Goal: Transaction & Acquisition: Purchase product/service

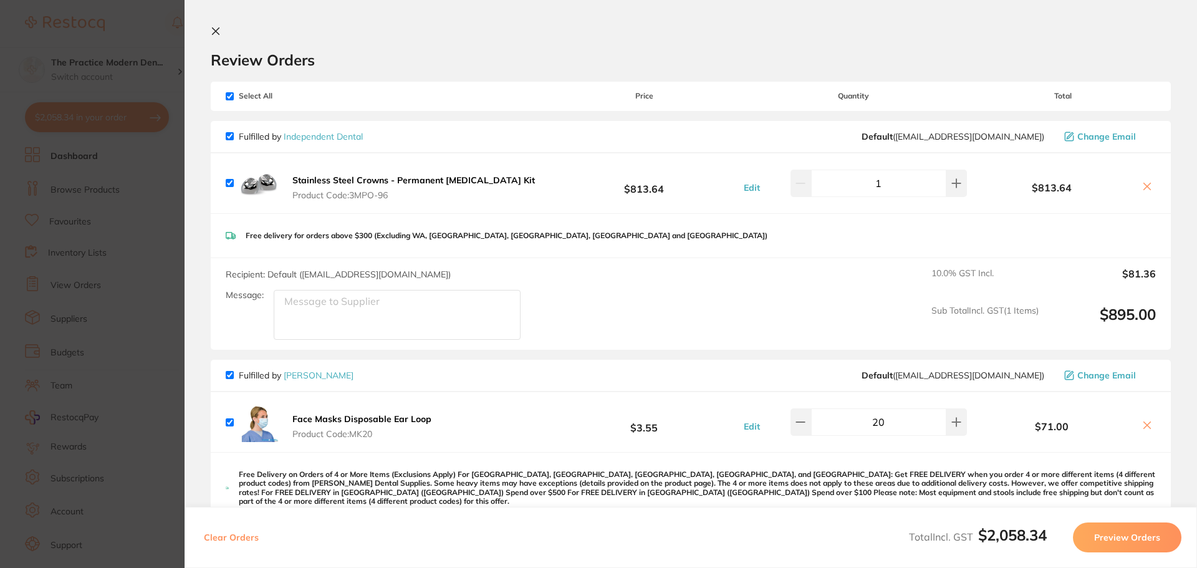
click at [149, 233] on section "Update RRP Set your pre negotiated price for this item. Item Agreed RRP (excl. …" at bounding box center [598, 284] width 1197 height 568
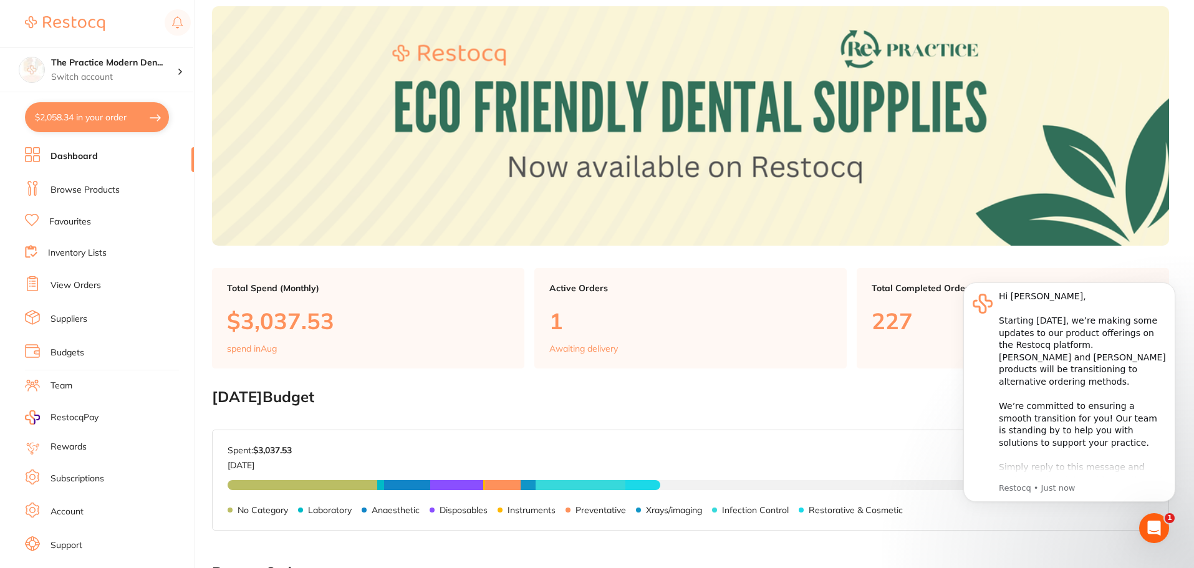
click at [82, 112] on button "$2,058.34 in your order" at bounding box center [97, 117] width 144 height 30
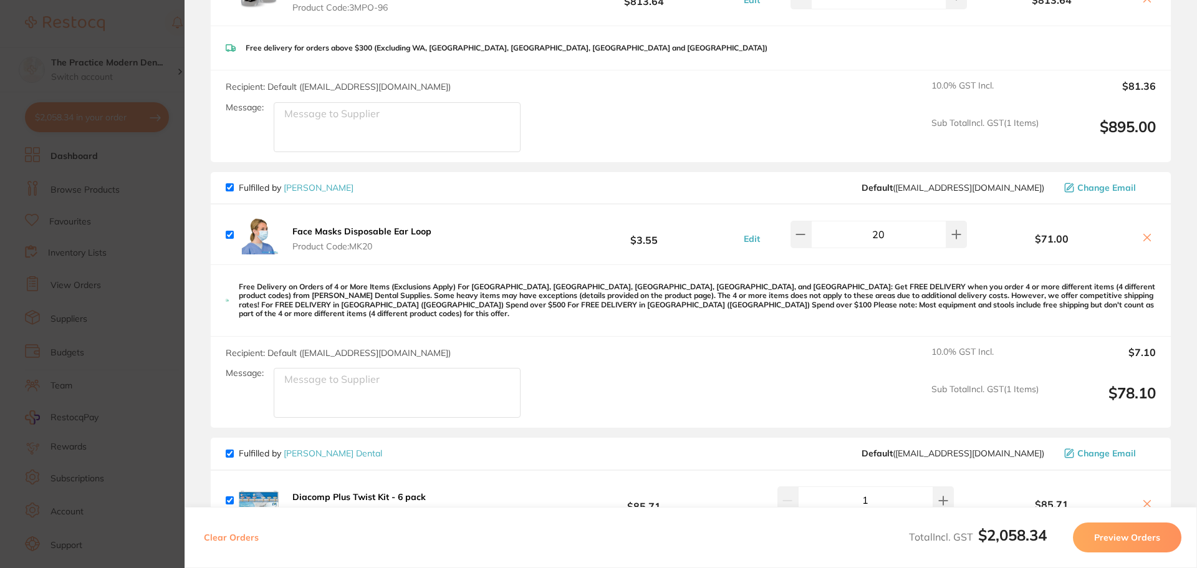
scroll to position [249, 0]
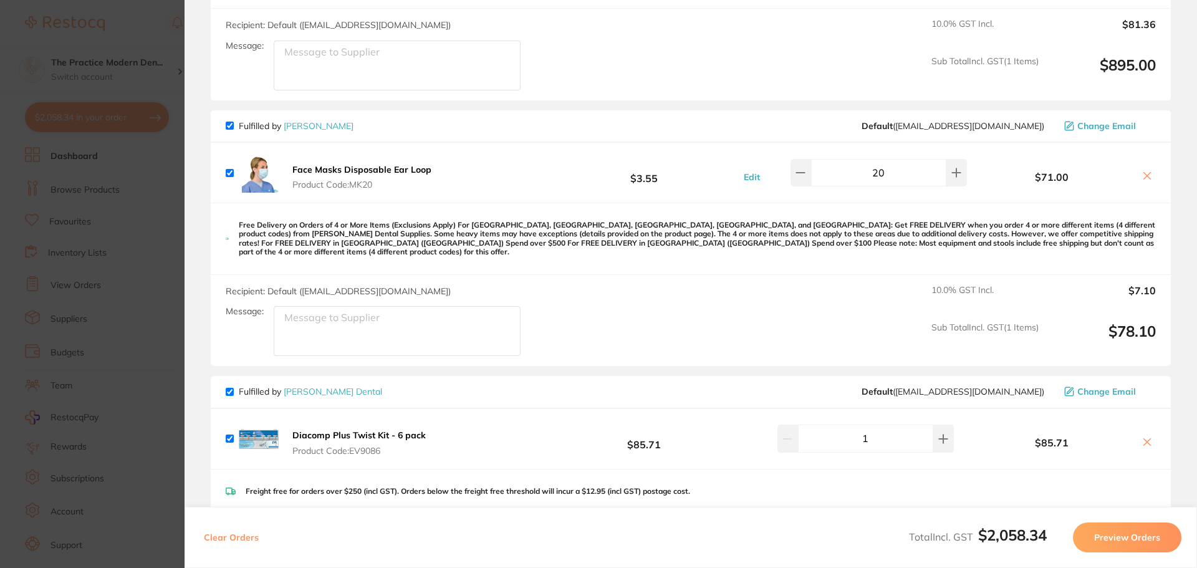
click at [105, 254] on section "Update RRP Set your pre negotiated price for this item. Item Agreed RRP (excl. …" at bounding box center [598, 284] width 1197 height 568
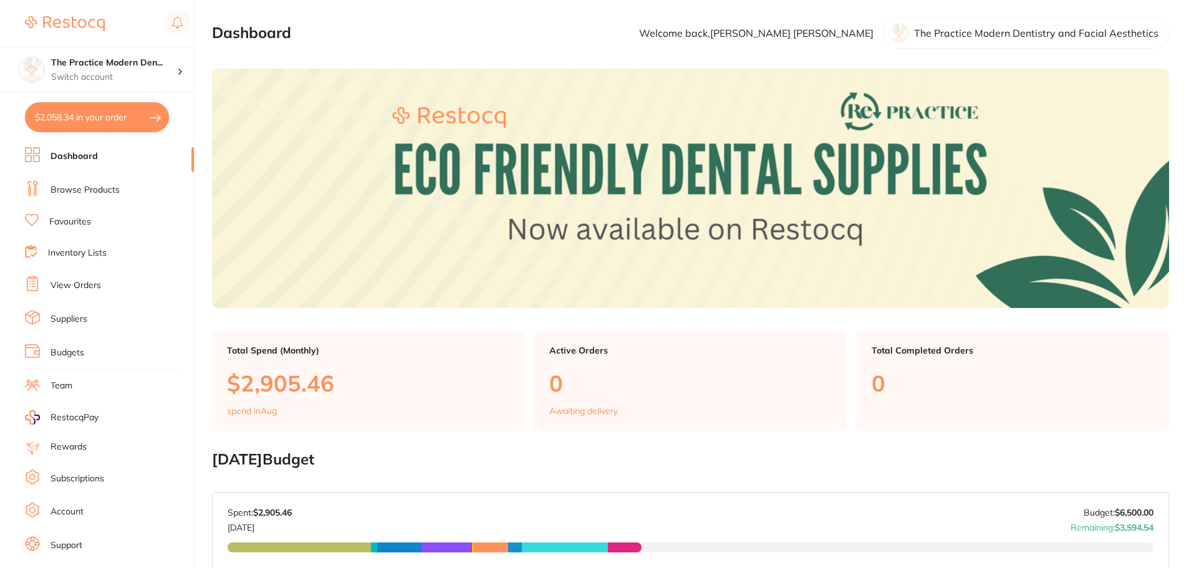
click at [102, 120] on button "$2,058.34 in your order" at bounding box center [97, 117] width 144 height 30
checkbox input "true"
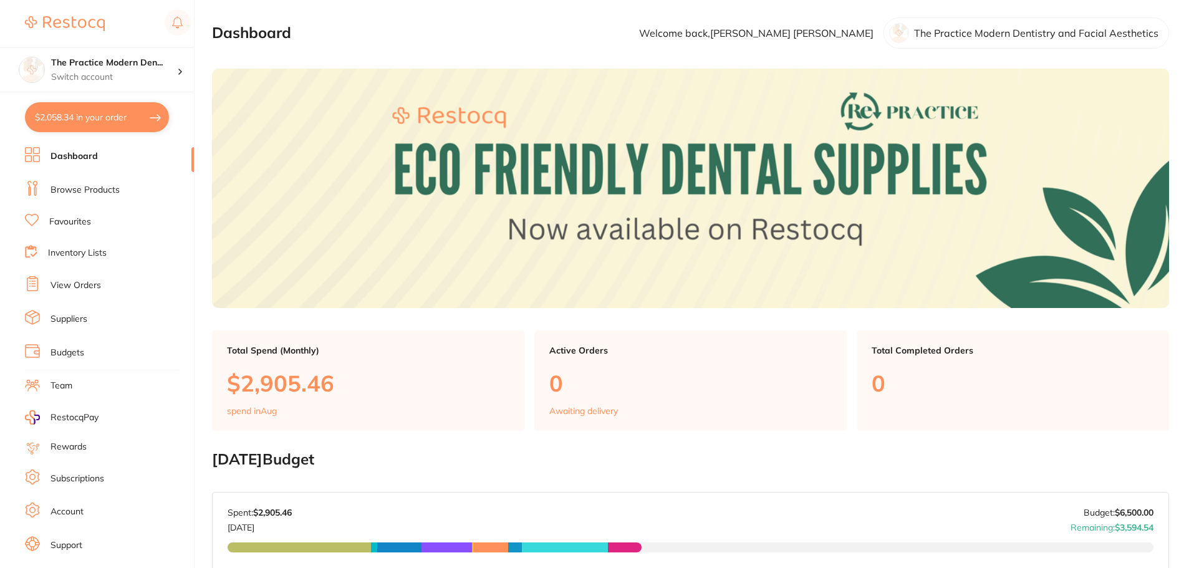
checkbox input "true"
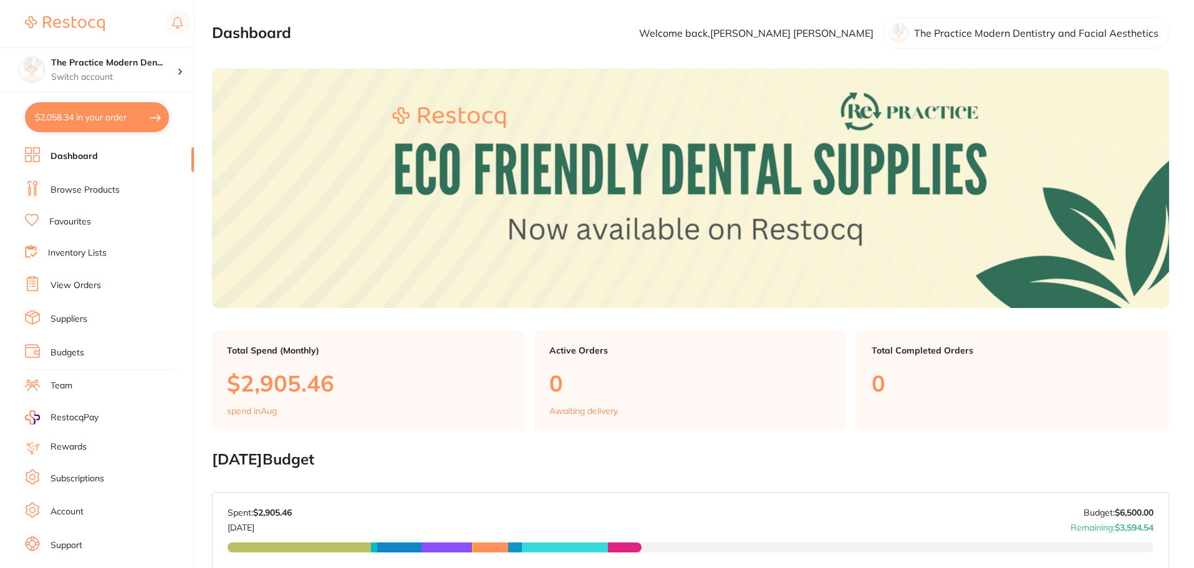
checkbox input "true"
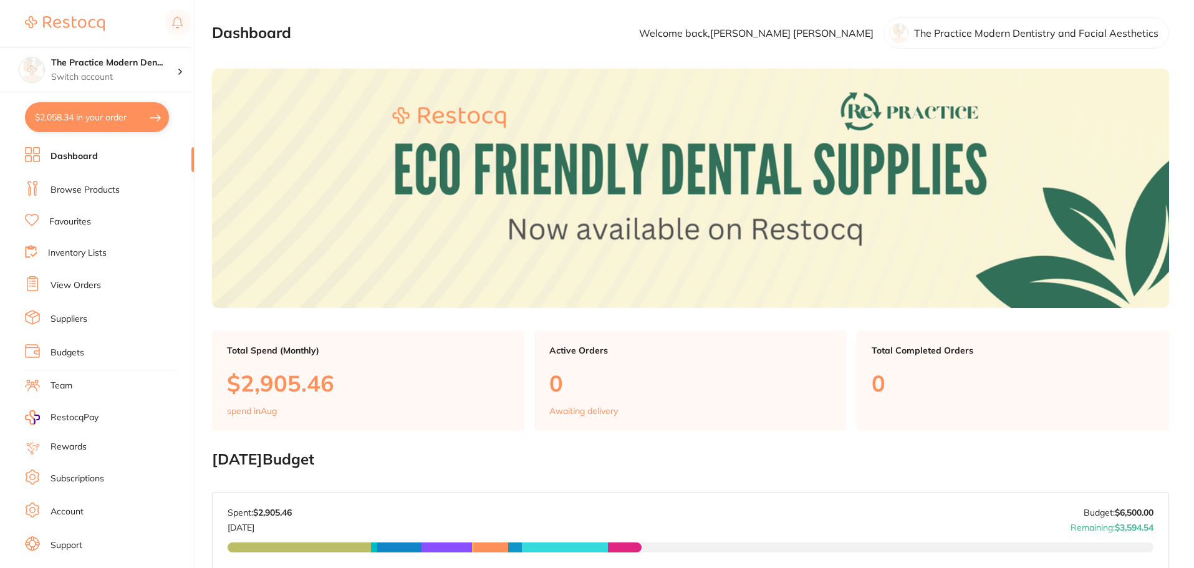
checkbox input "true"
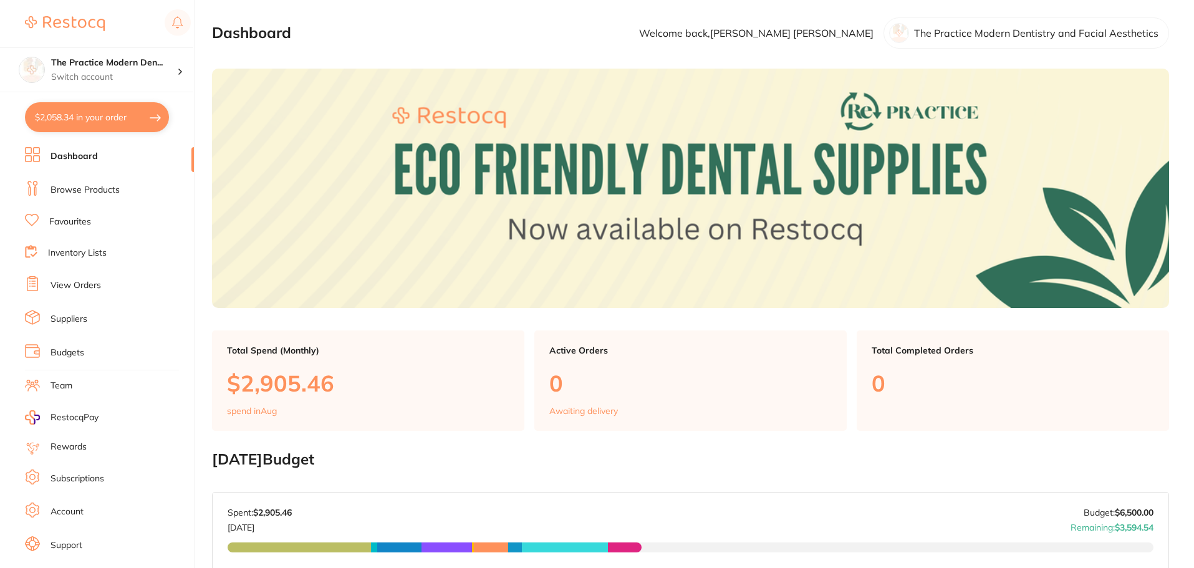
checkbox input "true"
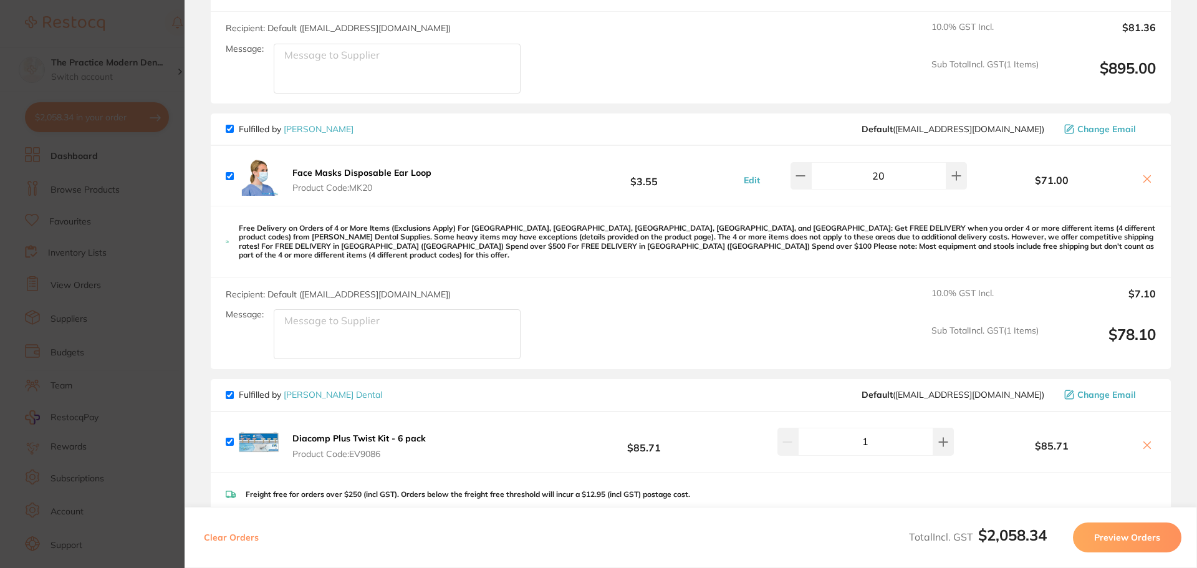
scroll to position [249, 0]
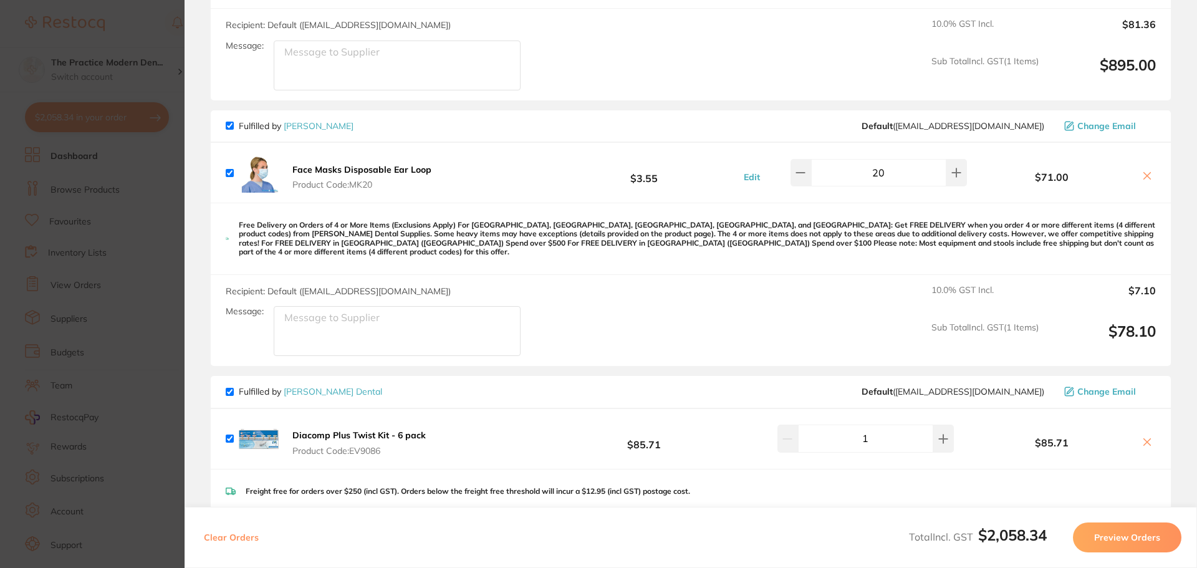
click at [117, 299] on section "Update RRP Set your pre negotiated price for this item. Item Agreed RRP (excl. …" at bounding box center [598, 284] width 1197 height 568
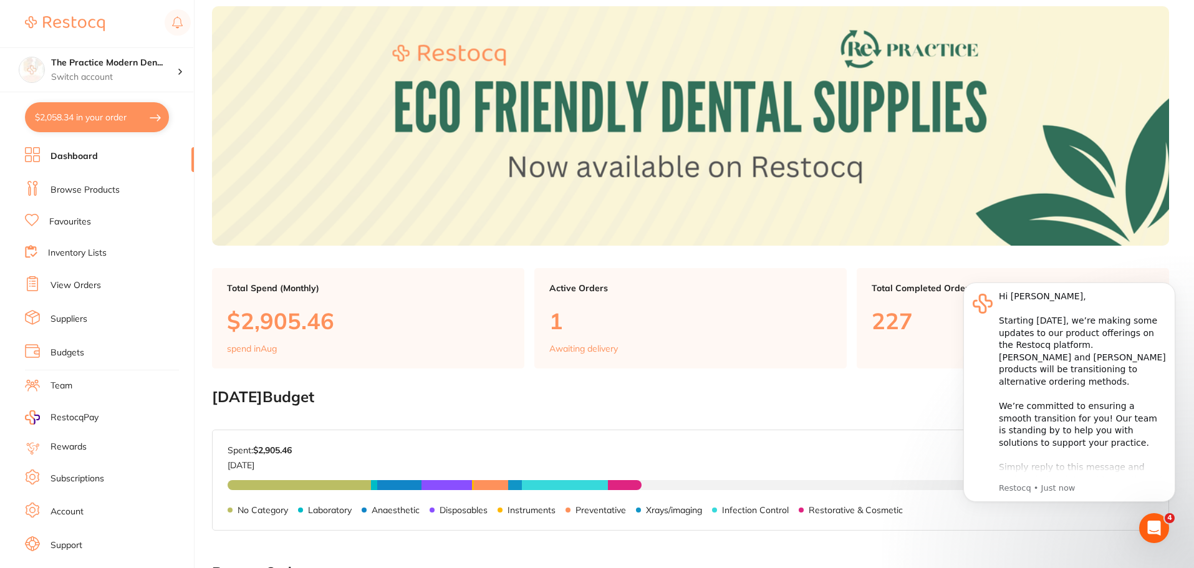
scroll to position [0, 0]
click at [136, 120] on button "$2,058.34 in your order" at bounding box center [97, 117] width 144 height 30
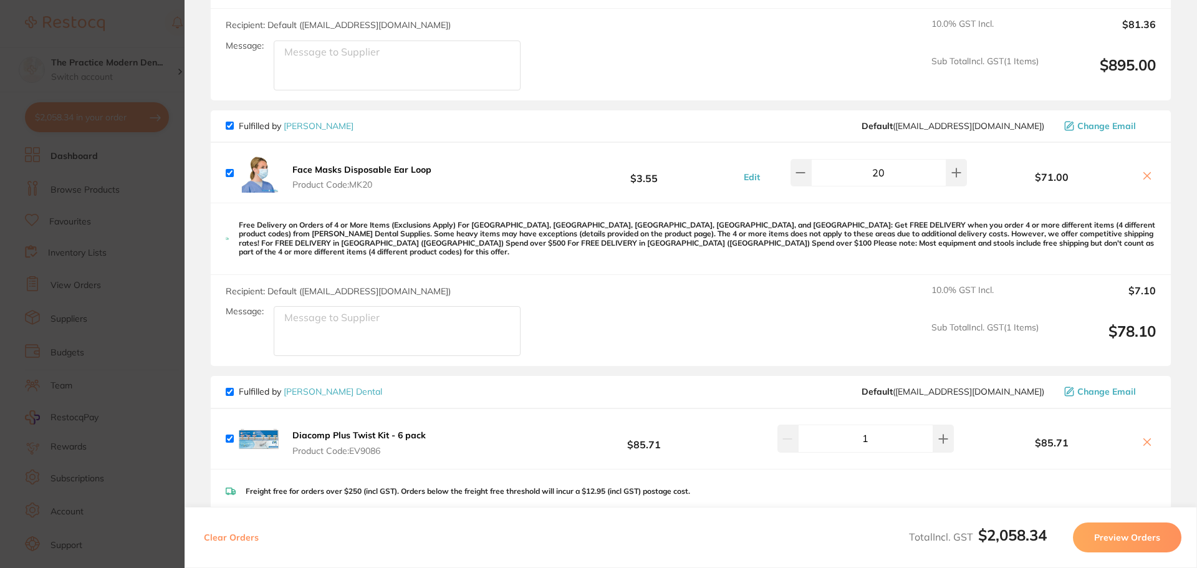
click at [310, 125] on link "[PERSON_NAME]" at bounding box center [319, 125] width 70 height 11
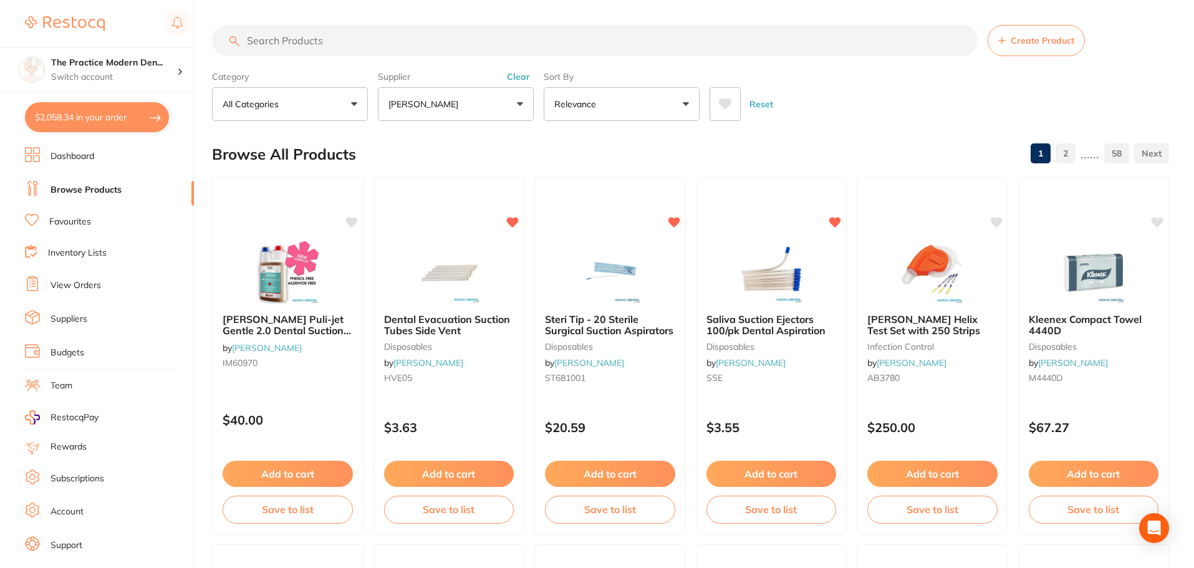
click at [324, 40] on input "search" at bounding box center [594, 40] width 765 height 31
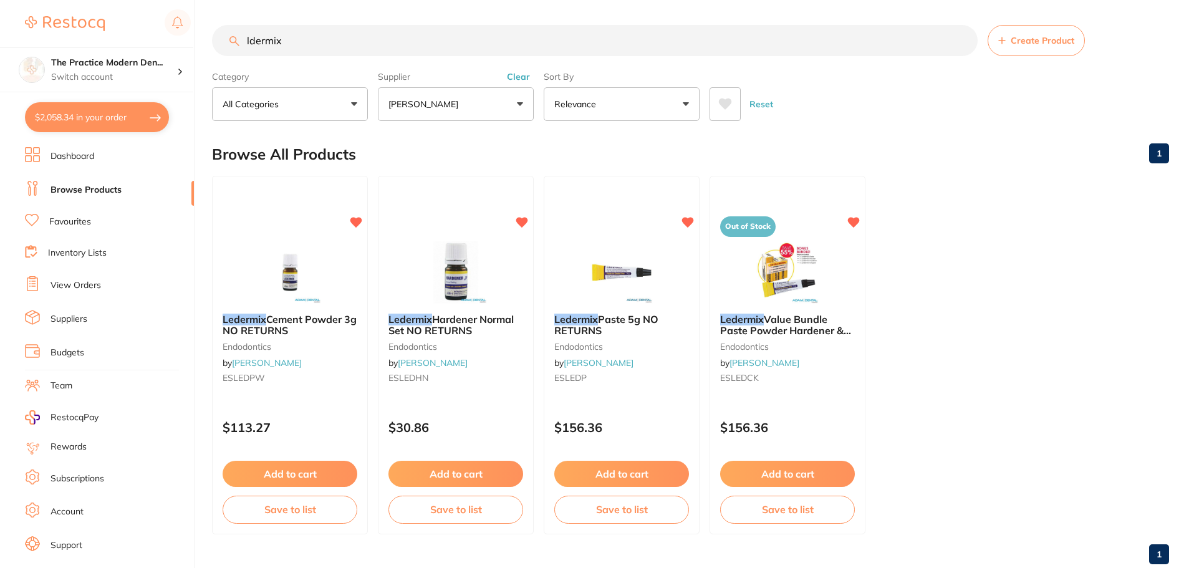
click at [249, 39] on input "ldermix" at bounding box center [594, 40] width 765 height 31
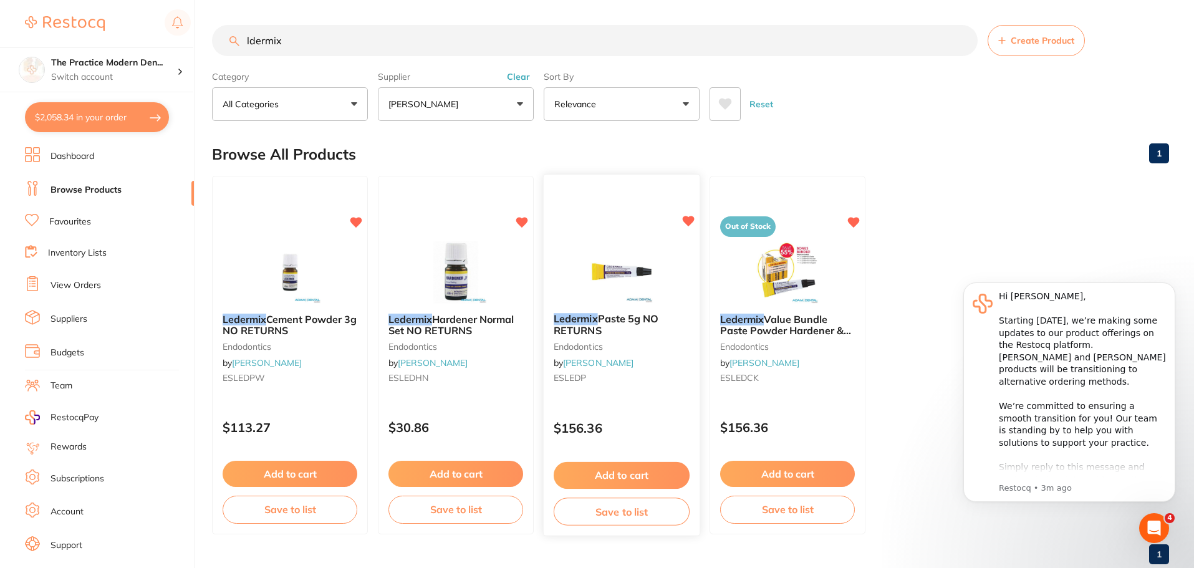
type input "ldermix"
click at [648, 466] on button "Add to cart" at bounding box center [622, 475] width 136 height 27
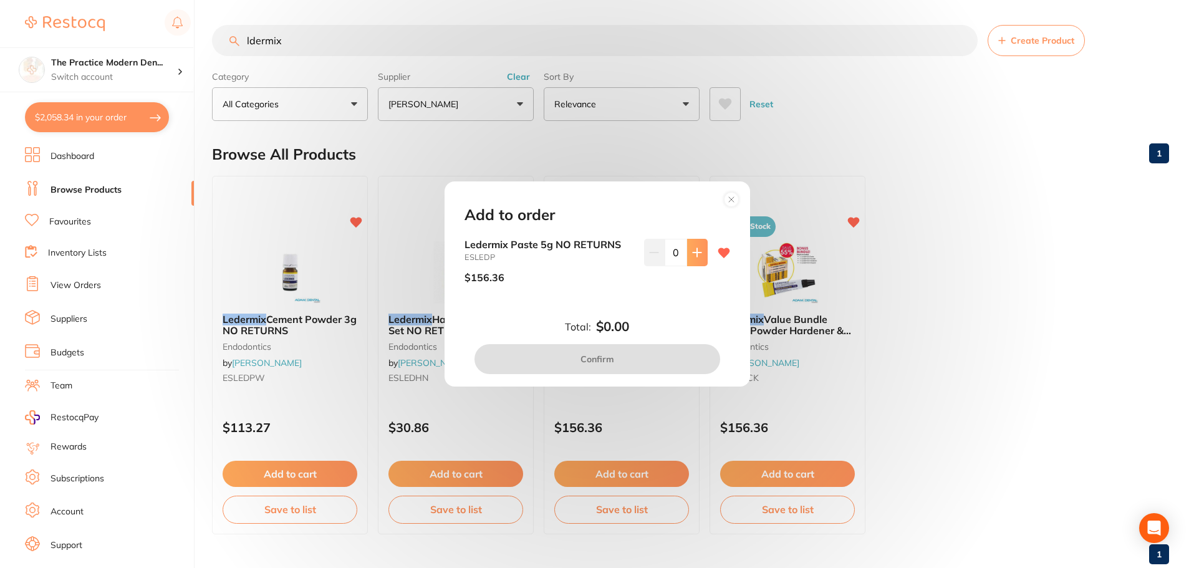
click at [692, 251] on icon at bounding box center [697, 252] width 10 height 10
type input "1"
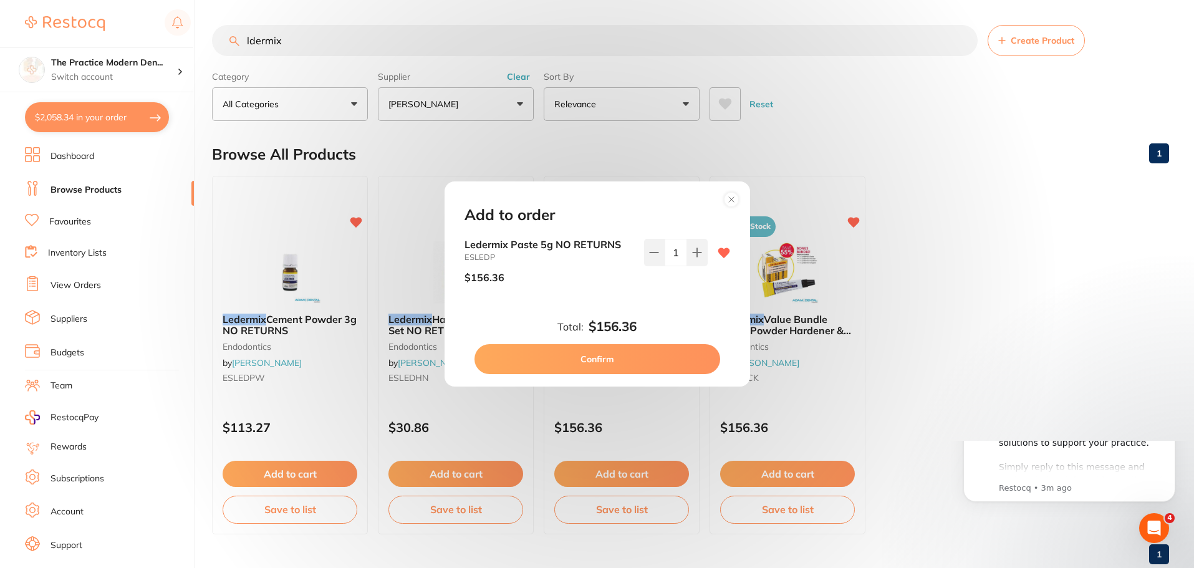
click at [733, 199] on circle at bounding box center [731, 199] width 14 height 14
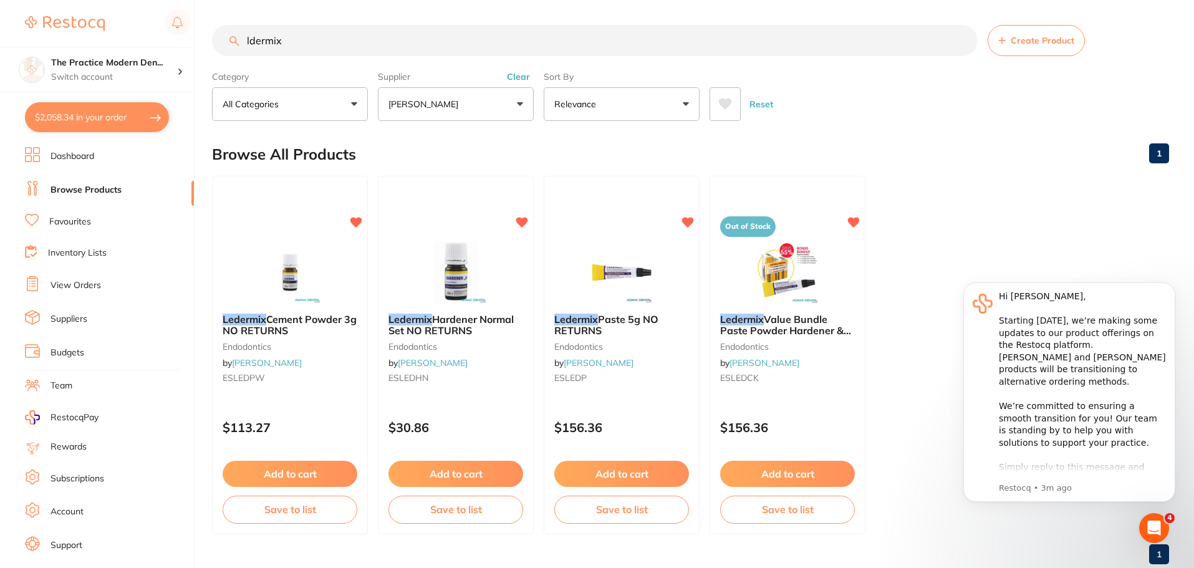
click at [69, 157] on link "Dashboard" at bounding box center [72, 156] width 44 height 12
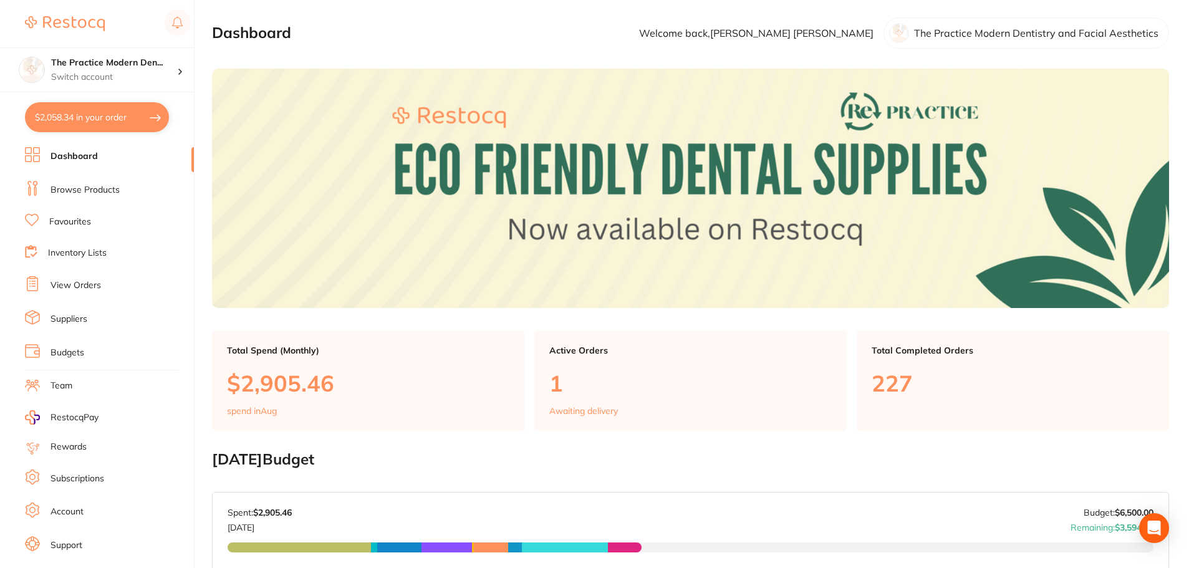
drag, startPoint x: 72, startPoint y: 185, endPoint x: 155, endPoint y: 135, distance: 96.2
click at [73, 185] on link "Browse Products" at bounding box center [84, 190] width 69 height 12
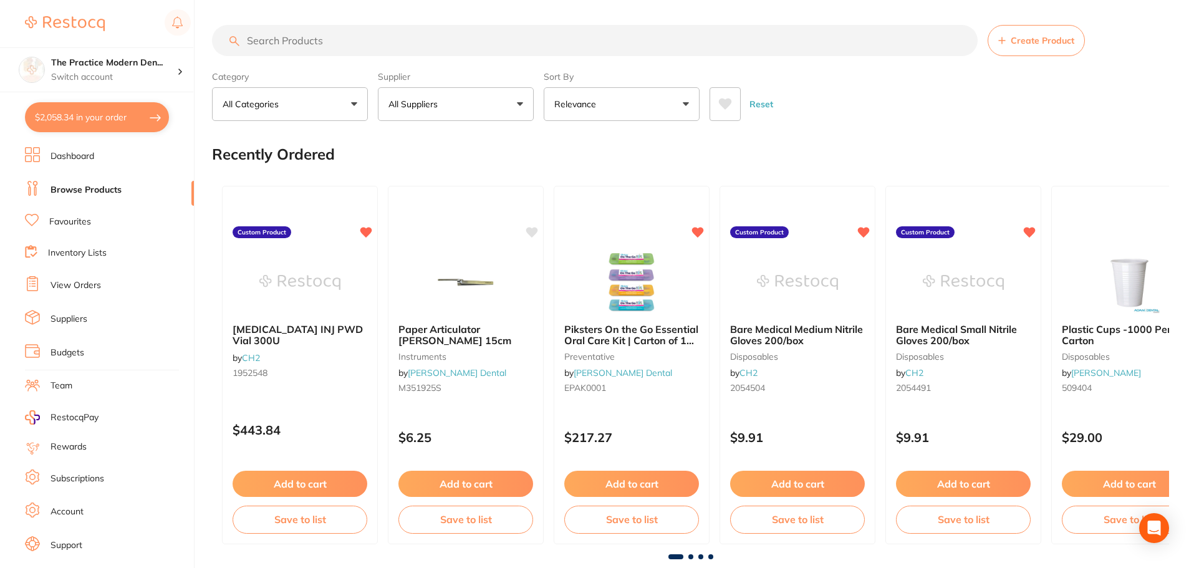
click at [494, 108] on button "All Suppliers" at bounding box center [456, 104] width 156 height 34
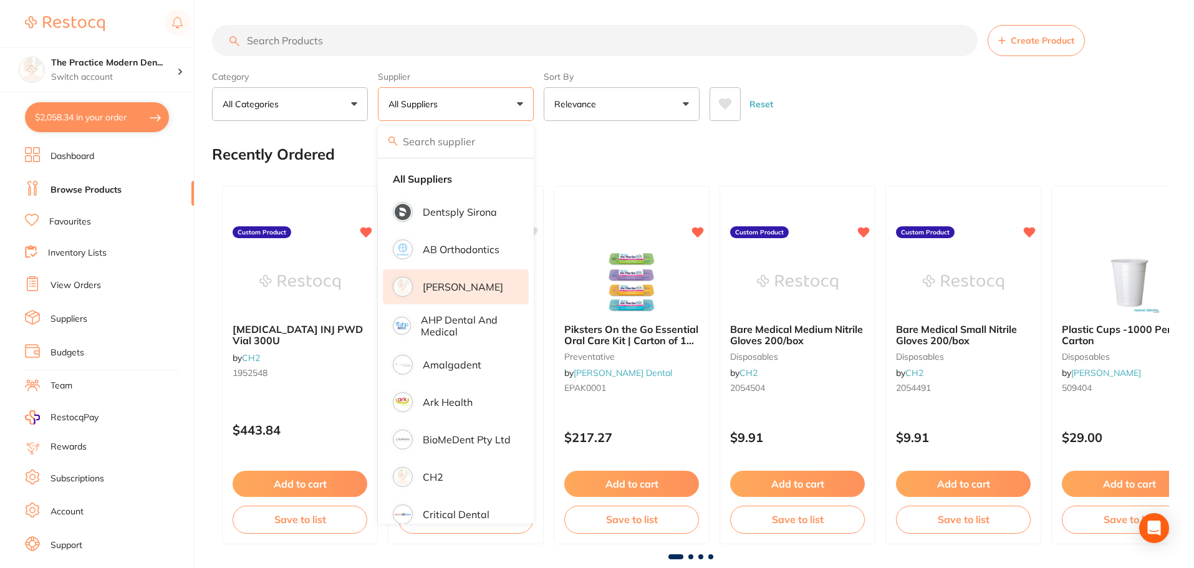
click at [459, 286] on p "[PERSON_NAME]" at bounding box center [463, 286] width 80 height 11
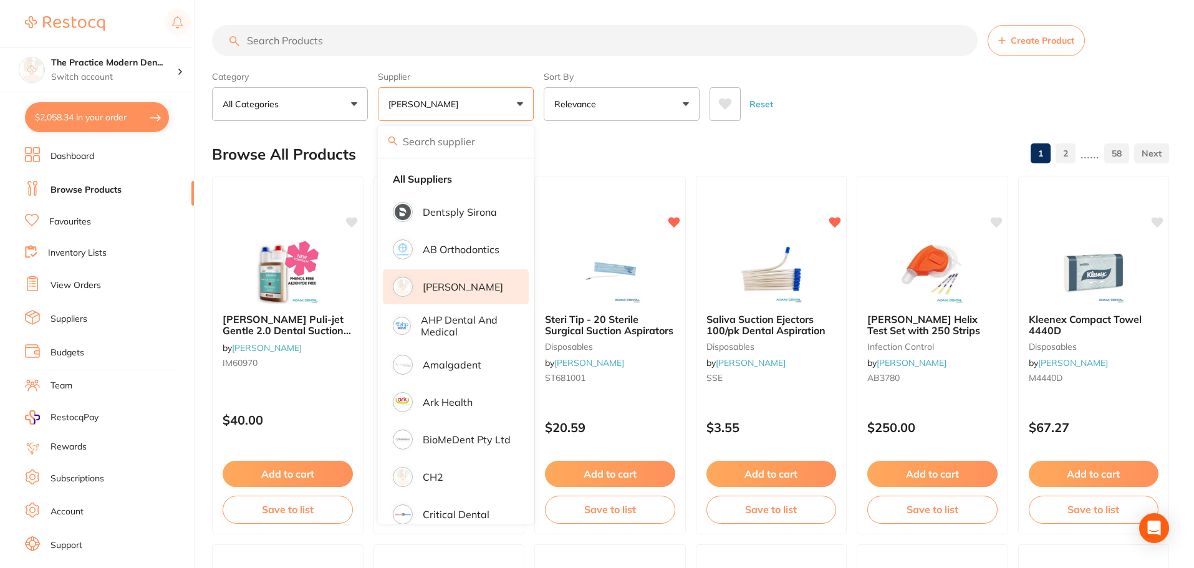
click at [830, 108] on div "Reset" at bounding box center [933, 99] width 449 height 44
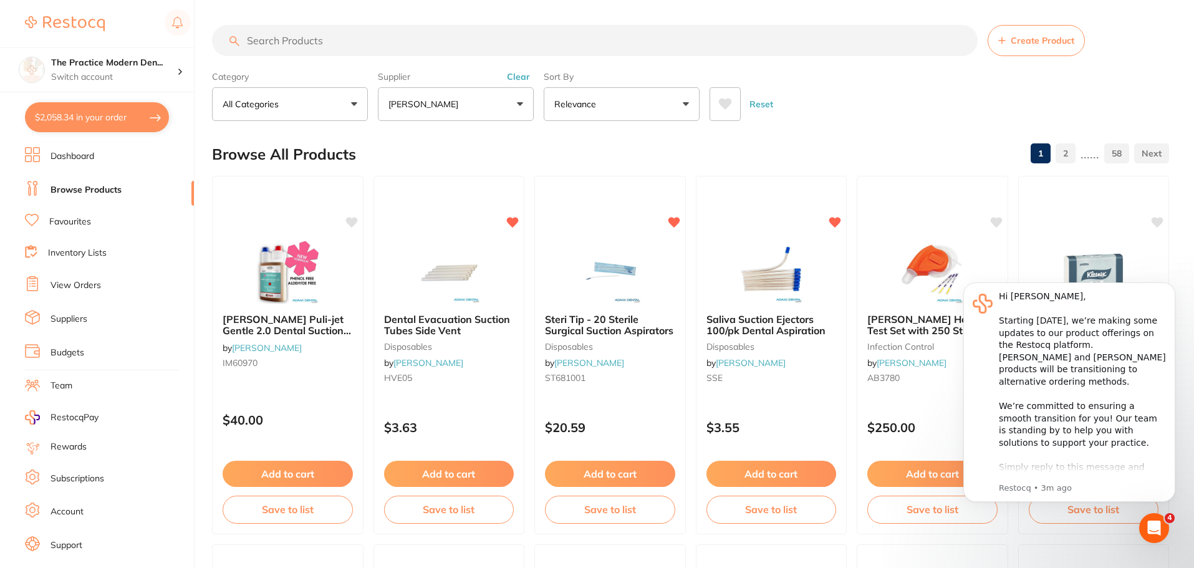
click at [724, 100] on icon at bounding box center [725, 103] width 13 height 11
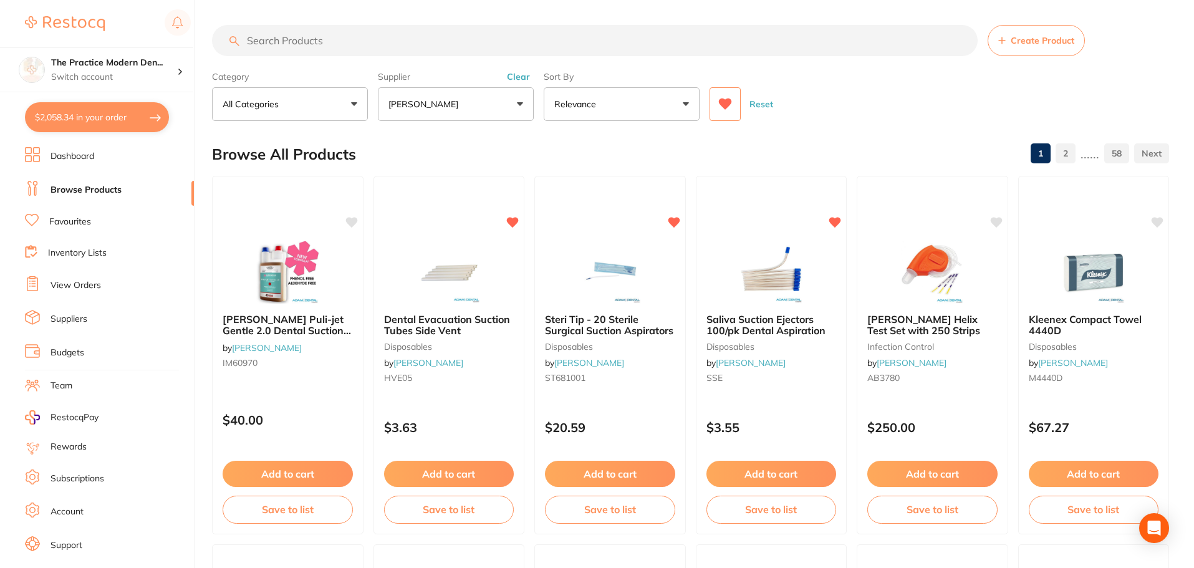
click at [724, 100] on icon at bounding box center [725, 103] width 13 height 11
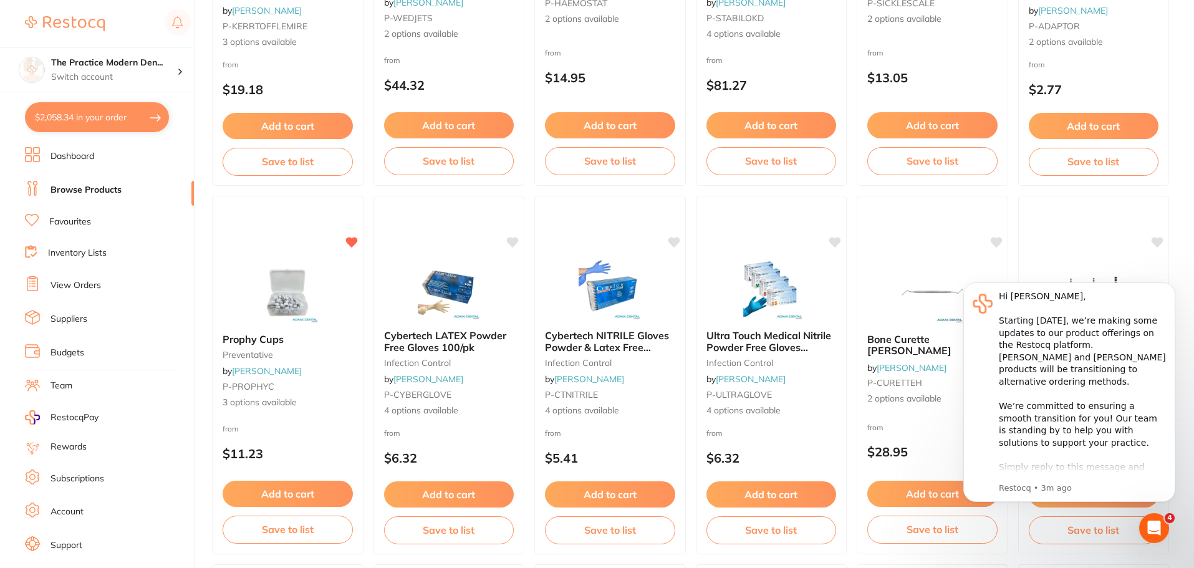
scroll to position [2743, 0]
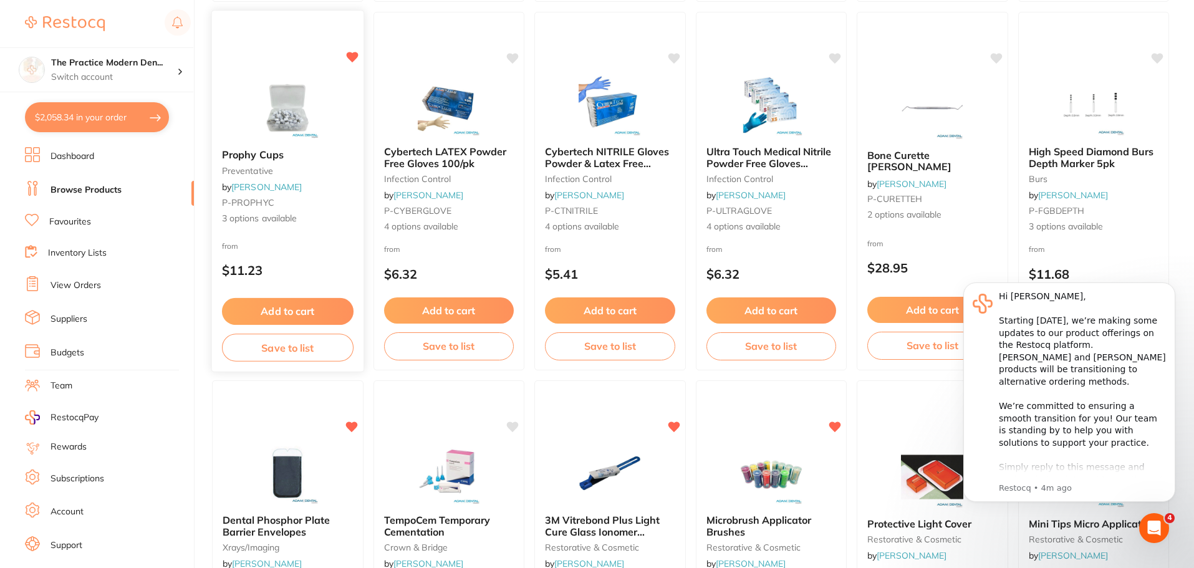
click at [327, 305] on button "Add to cart" at bounding box center [288, 311] width 132 height 27
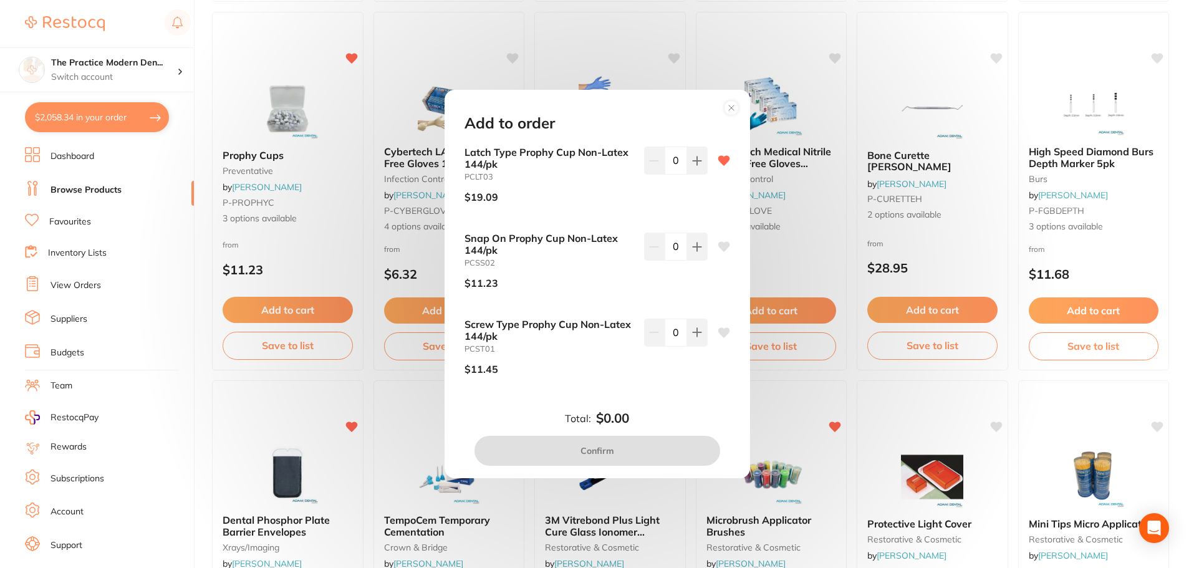
click at [823, 102] on div "Add to order Latch Type Prophy Cup Non-Latex 144/pk PCLT03 $19.09 0 Snap On Pro…" at bounding box center [597, 284] width 1194 height 568
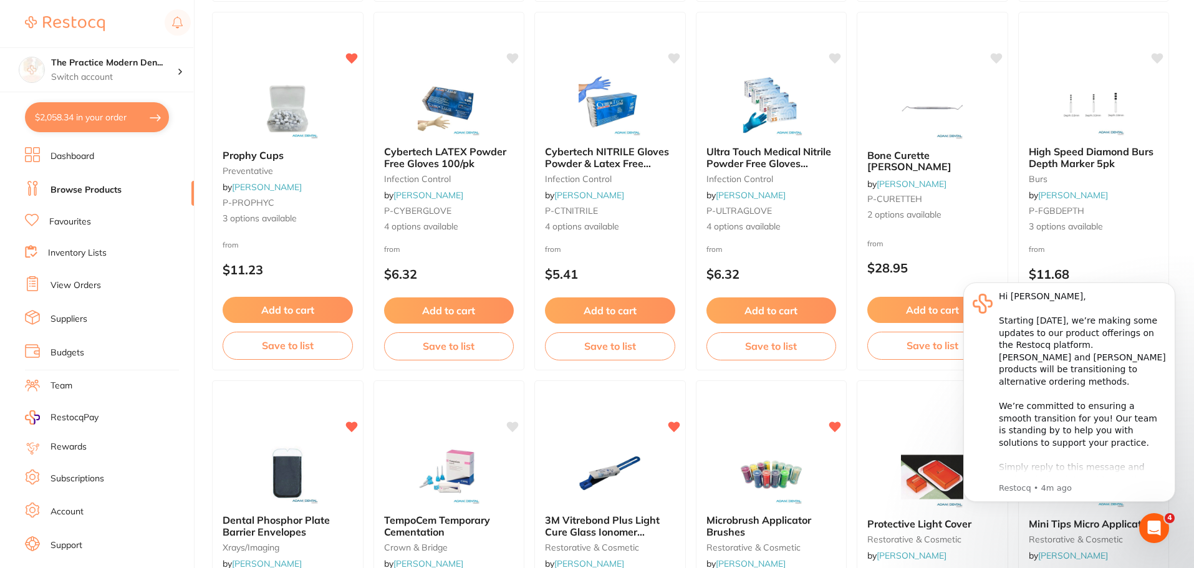
scroll to position [0, 0]
click at [93, 121] on button "$2,058.34 in your order" at bounding box center [97, 117] width 144 height 30
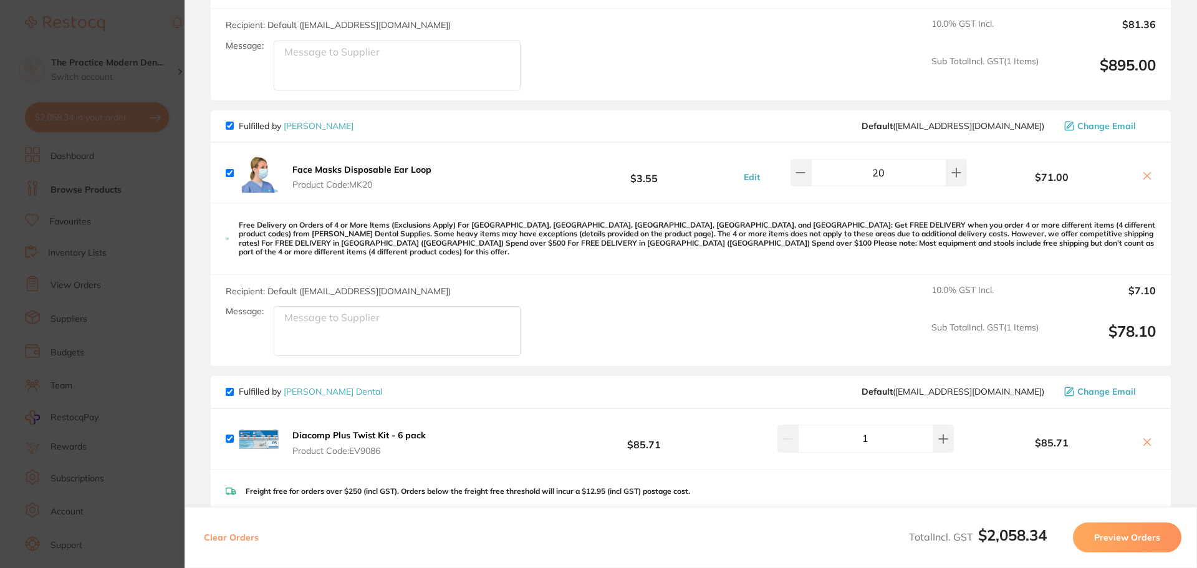
click at [44, 203] on section "Update RRP Set your pre negotiated price for this item. Item Agreed RRP (excl. …" at bounding box center [598, 284] width 1197 height 568
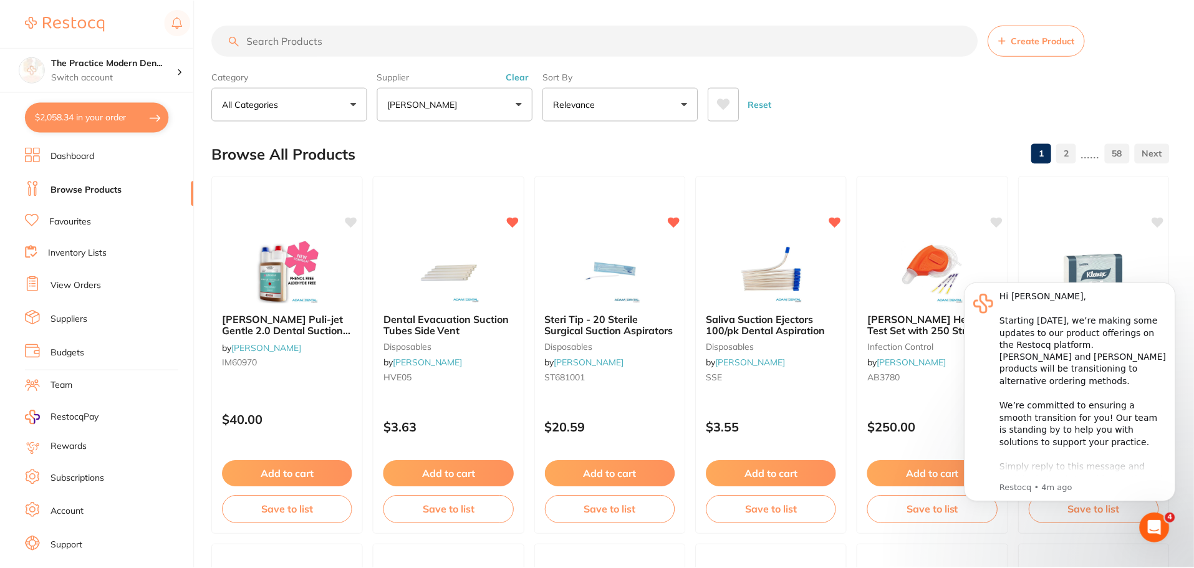
scroll to position [2743, 0]
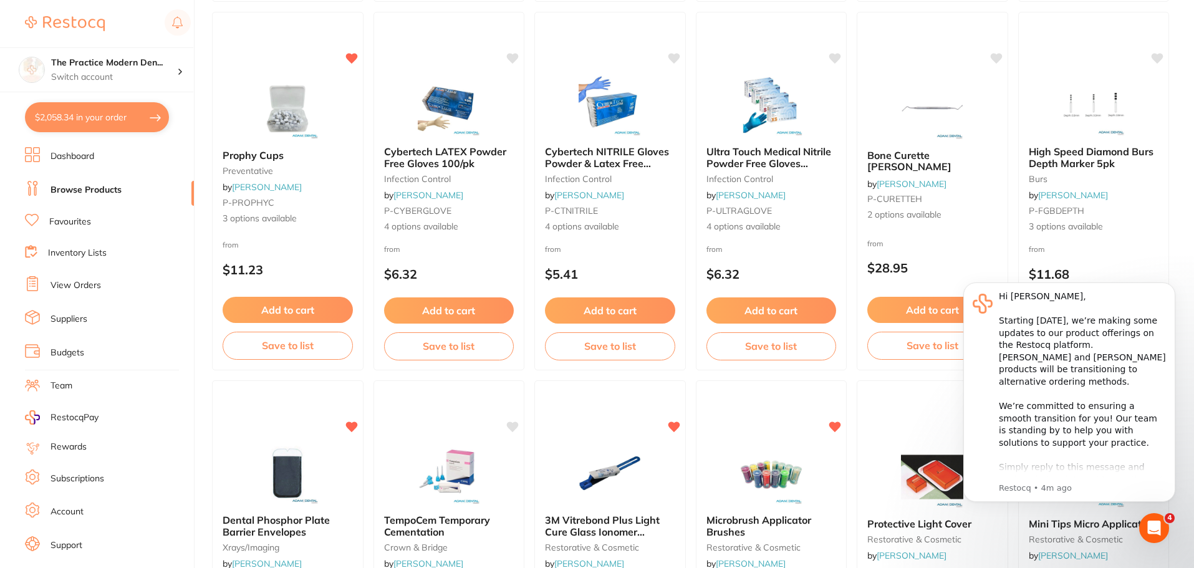
click at [77, 286] on link "View Orders" at bounding box center [75, 285] width 50 height 12
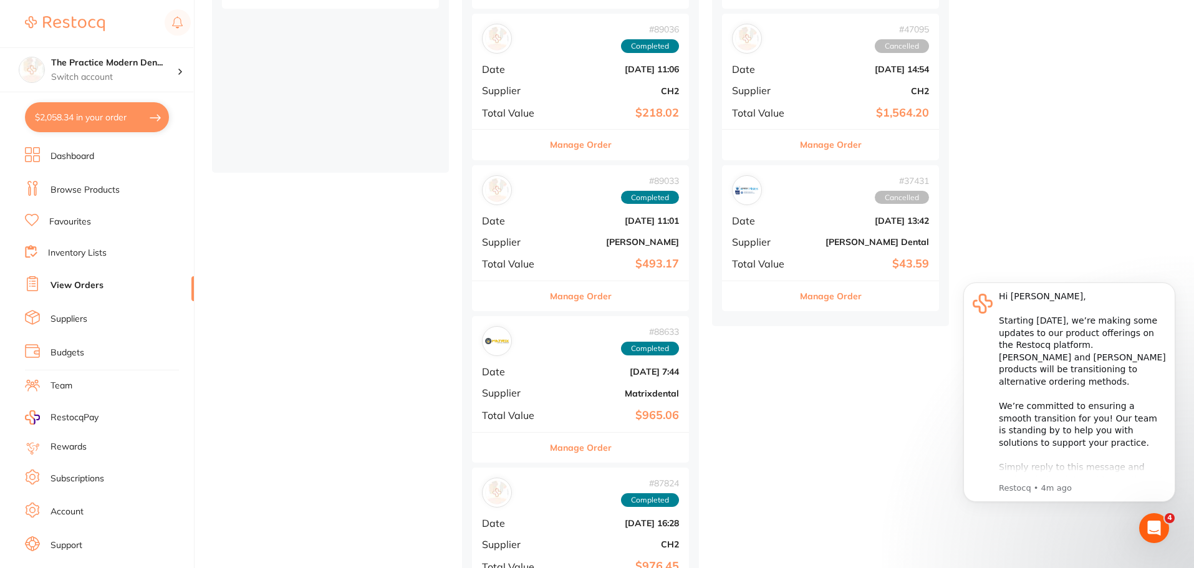
click at [590, 290] on button "Manage Order" at bounding box center [581, 296] width 62 height 30
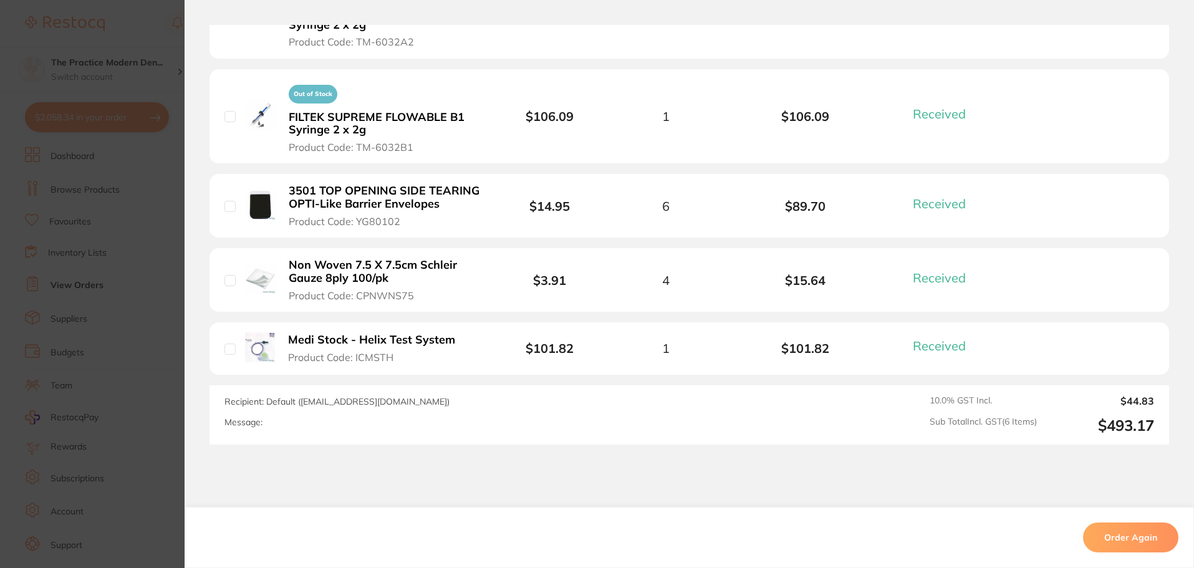
scroll to position [412, 0]
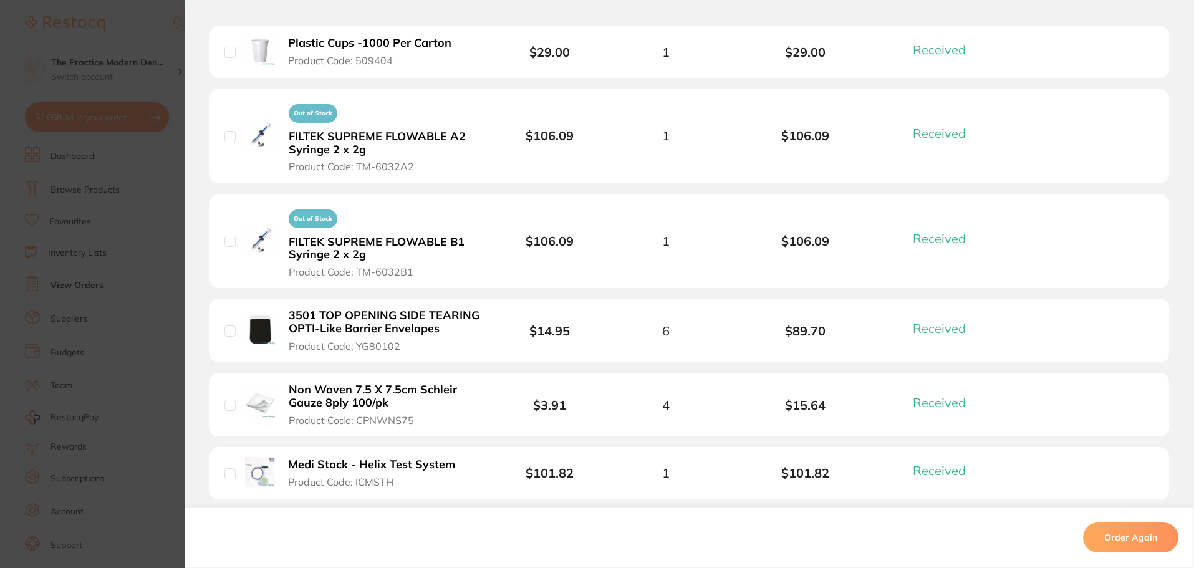
click at [114, 294] on section "Order ID: Restocq- 89033 Order Information 6 Received Completed Order Order Dat…" at bounding box center [597, 284] width 1194 height 568
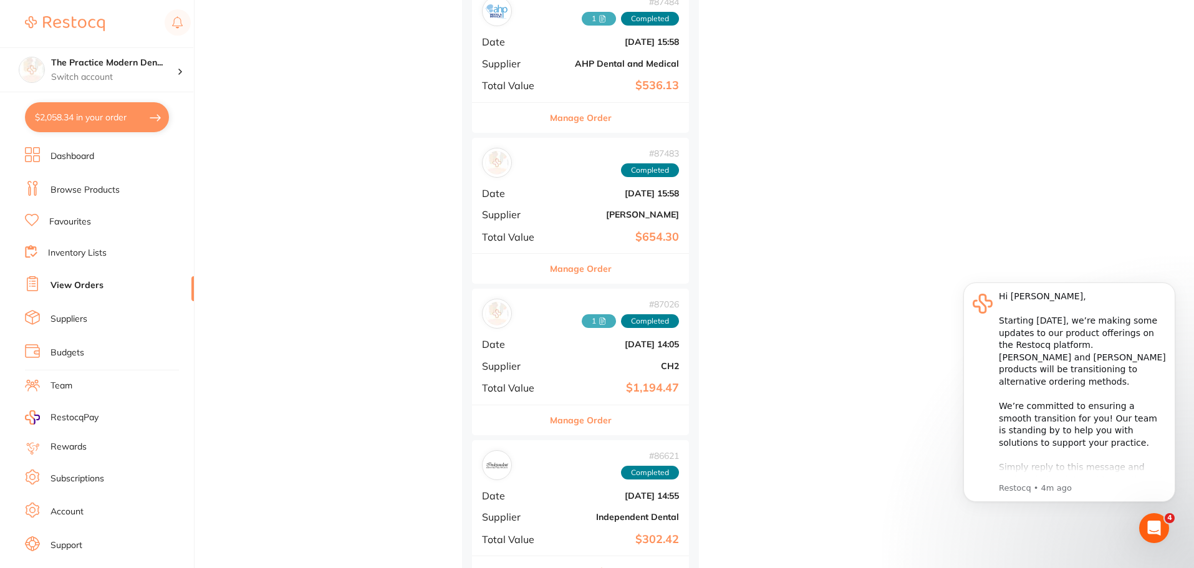
scroll to position [997, 0]
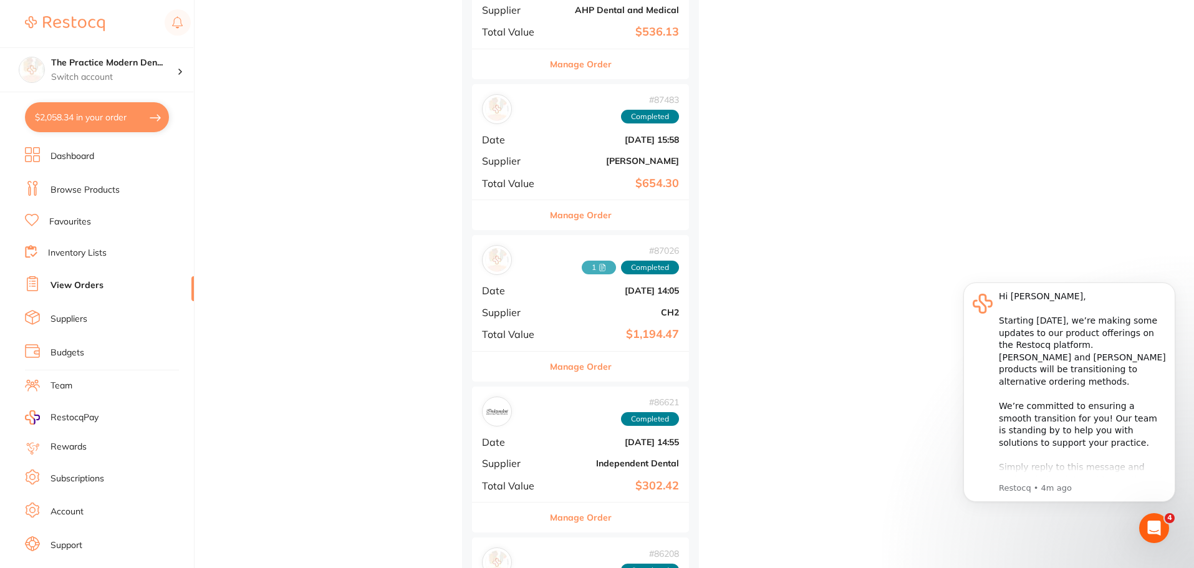
click at [582, 160] on b "[PERSON_NAME]" at bounding box center [616, 161] width 125 height 10
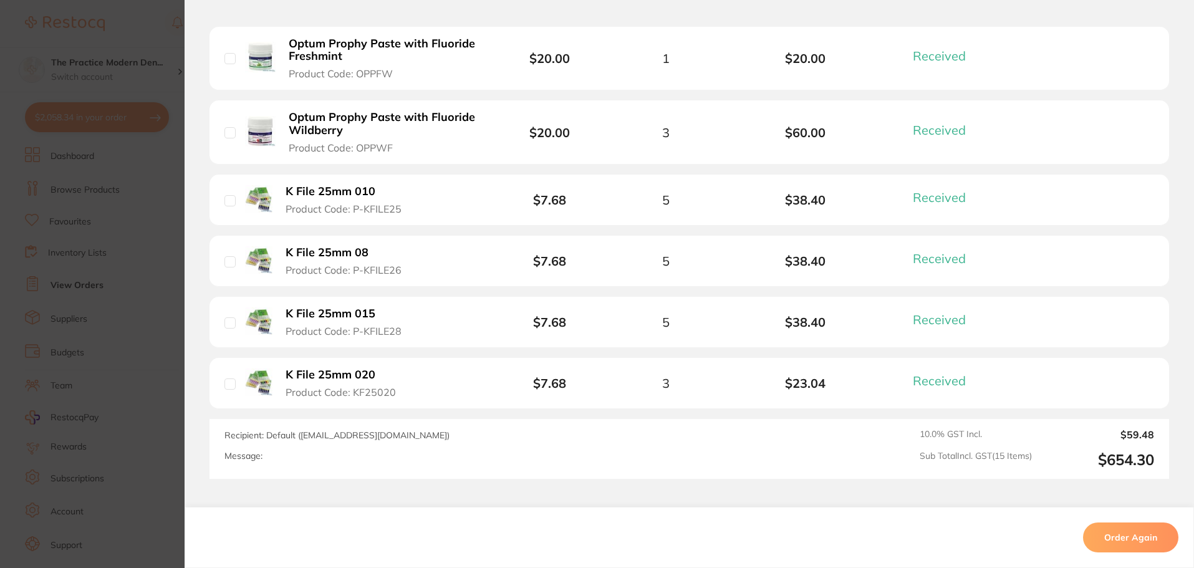
scroll to position [1122, 0]
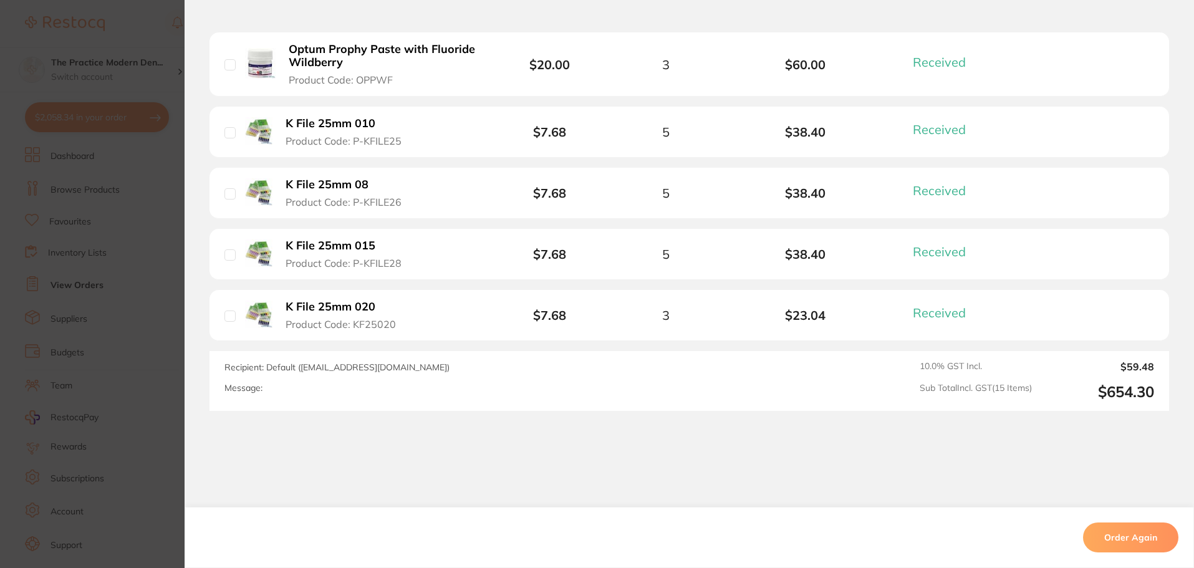
click at [142, 309] on section "Order ID: Restocq- 87483 Order Information 15 Received Completed Order Order Da…" at bounding box center [597, 284] width 1194 height 568
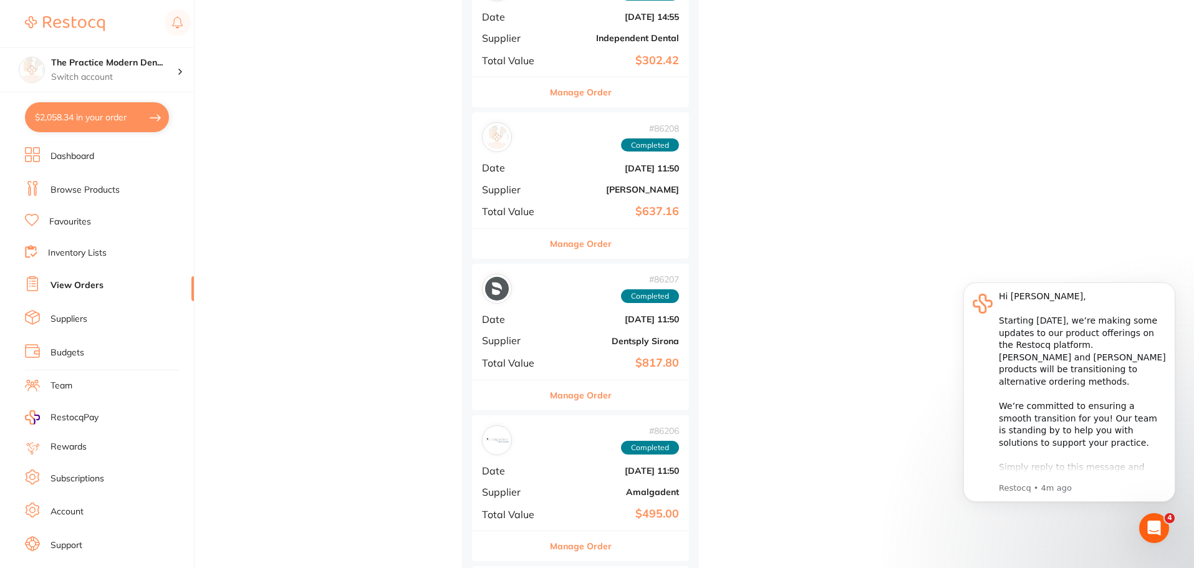
scroll to position [1434, 0]
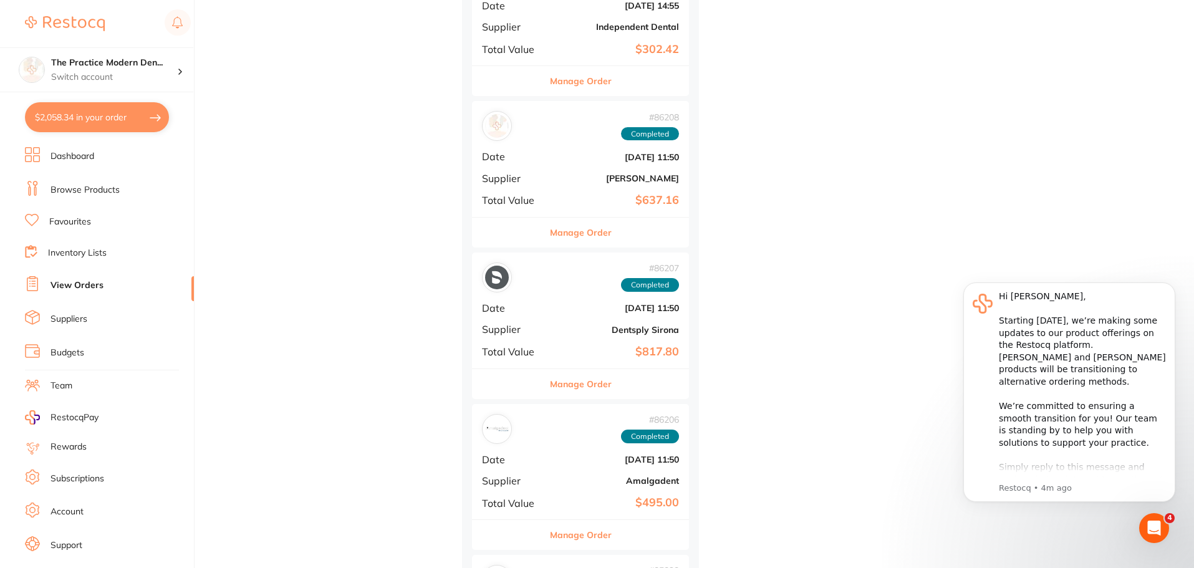
click at [557, 162] on div "# 86208 Completed Date Jul 10 2025, 11:50 Supplier Adam Dental Total Value $637…" at bounding box center [580, 158] width 217 height 115
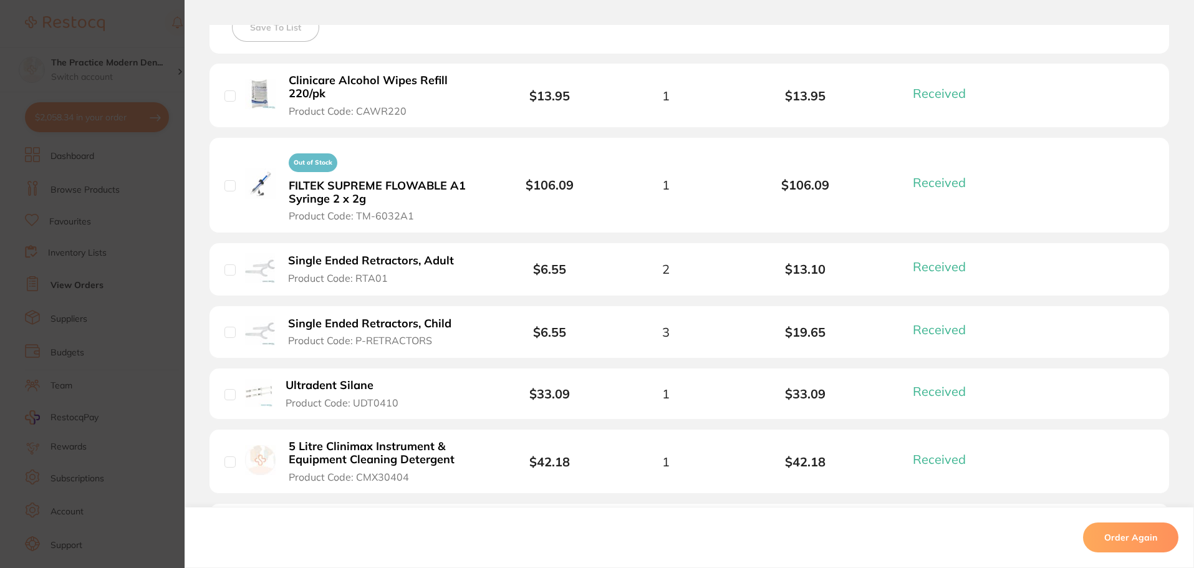
click at [324, 82] on b "Clinicare Alcohol Wipes Refill 220/pk" at bounding box center [385, 87] width 193 height 26
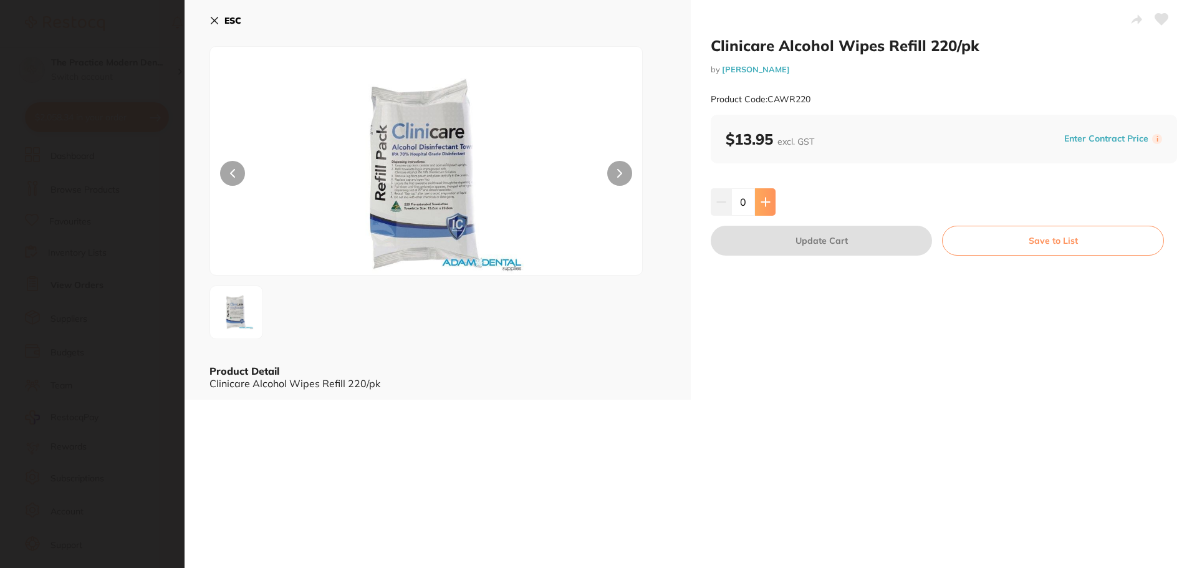
click at [761, 200] on icon at bounding box center [766, 202] width 10 height 10
type input "1"
click at [779, 234] on button "Update Cart" at bounding box center [821, 241] width 221 height 30
checkbox input "false"
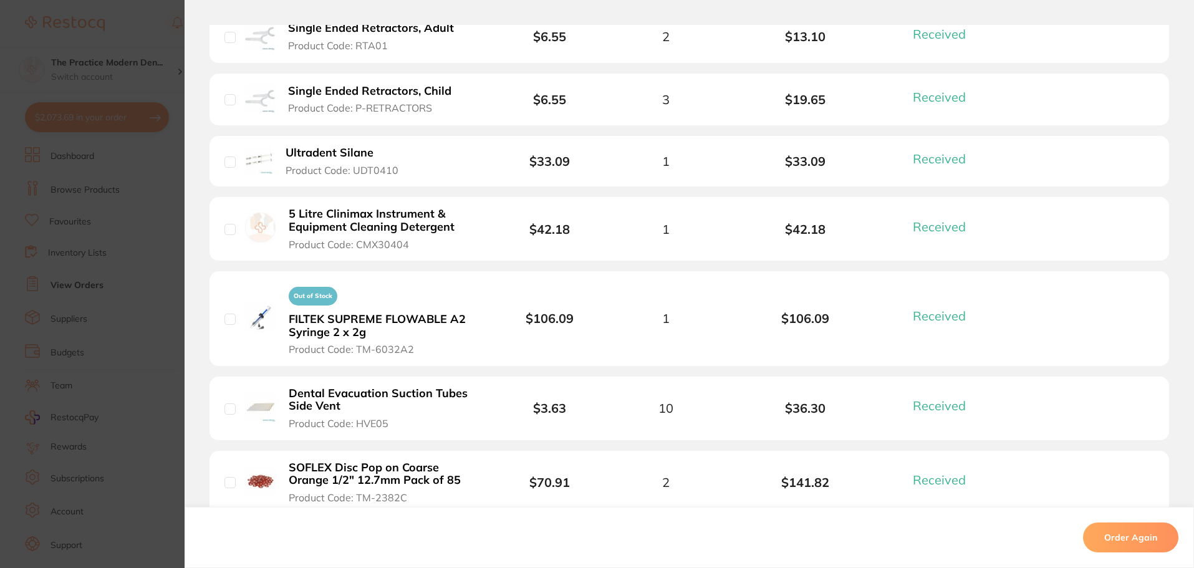
scroll to position [623, 0]
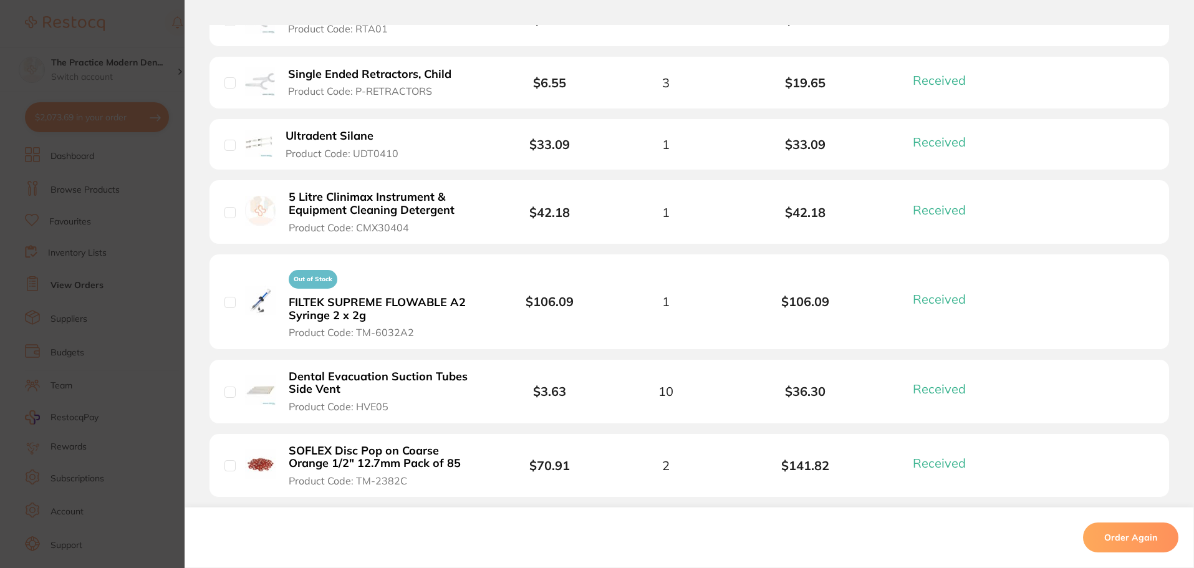
click at [358, 301] on b "FILTEK SUPREME FLOWABLE A2 Syringe 2 x 2g" at bounding box center [385, 309] width 193 height 26
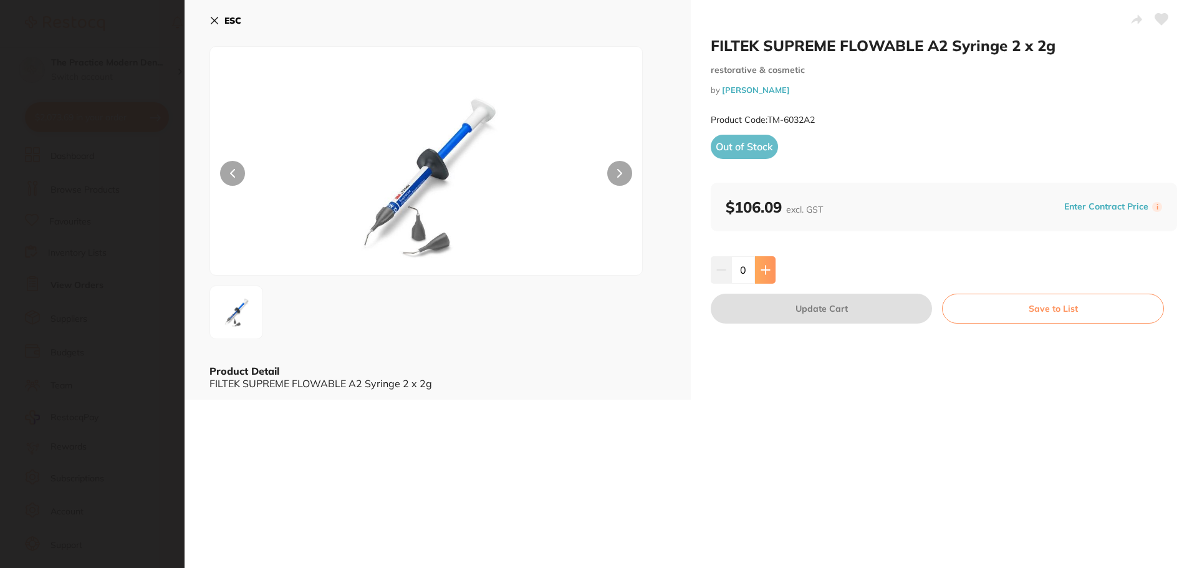
click at [755, 269] on button at bounding box center [765, 269] width 21 height 27
type input "1"
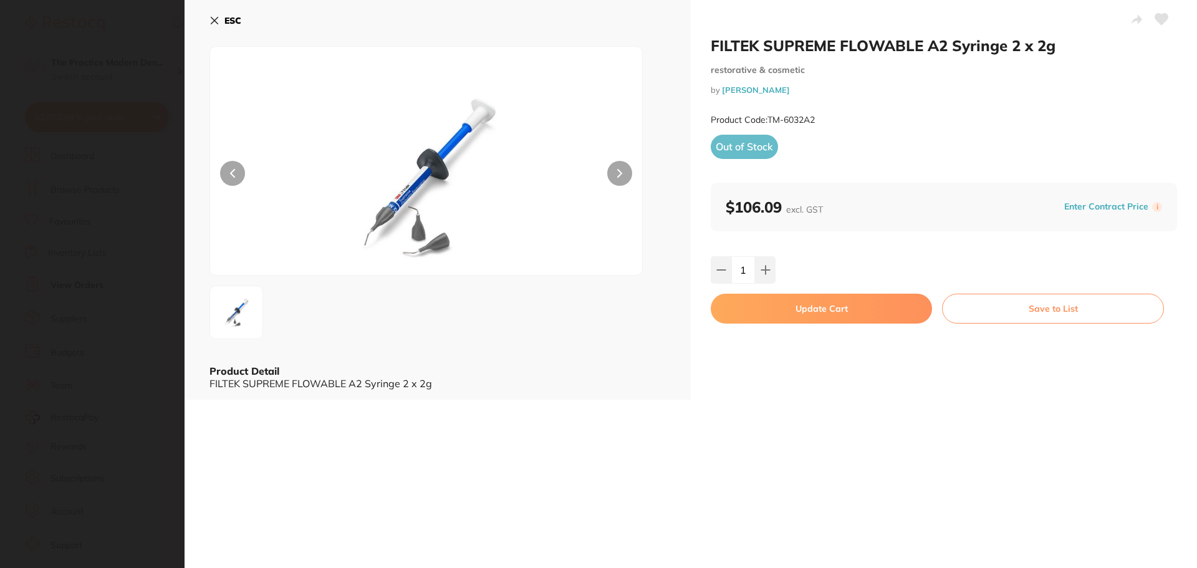
click at [761, 297] on button "Update Cart" at bounding box center [821, 309] width 221 height 30
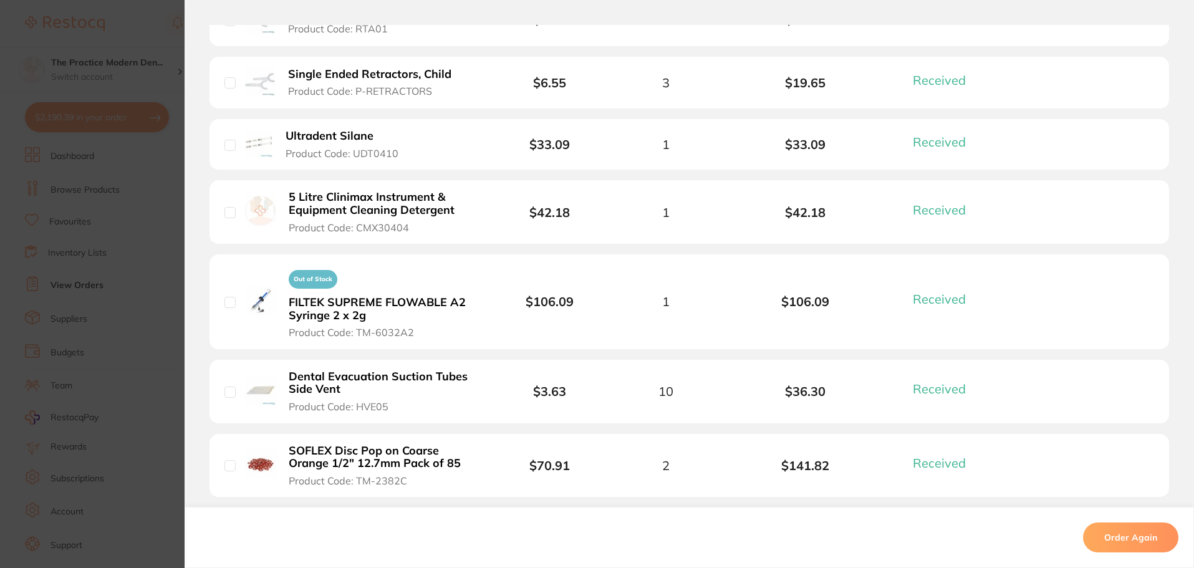
click at [391, 204] on b "5 Litre Clinimax Instrument & Equipment Cleaning Detergent" at bounding box center [385, 204] width 193 height 26
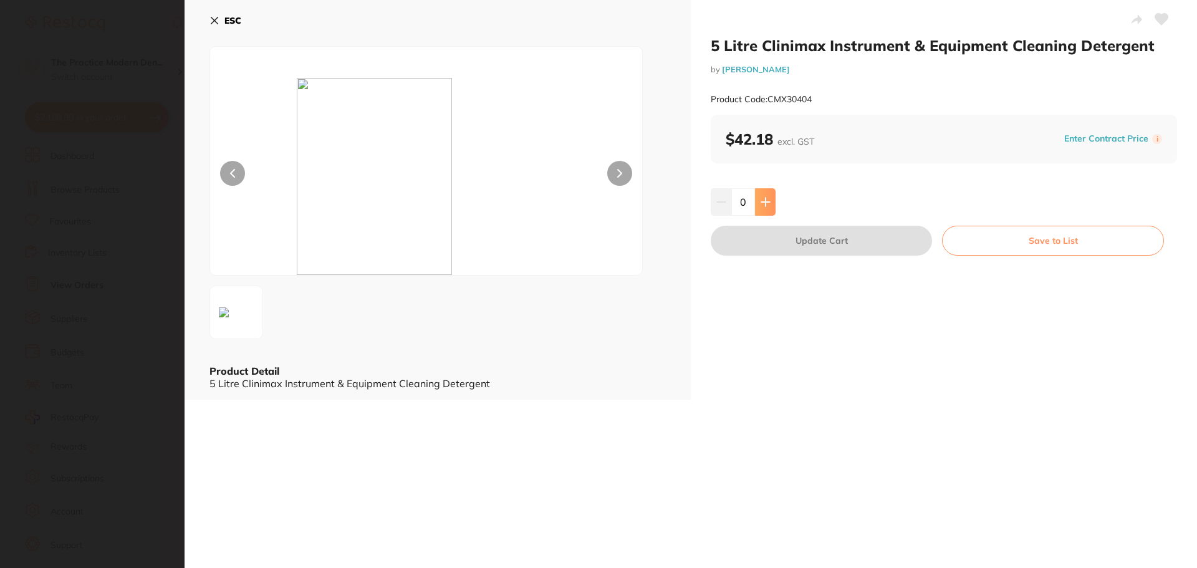
click at [766, 211] on button at bounding box center [765, 201] width 21 height 27
type input "1"
click at [779, 239] on button "Update Cart" at bounding box center [821, 241] width 221 height 30
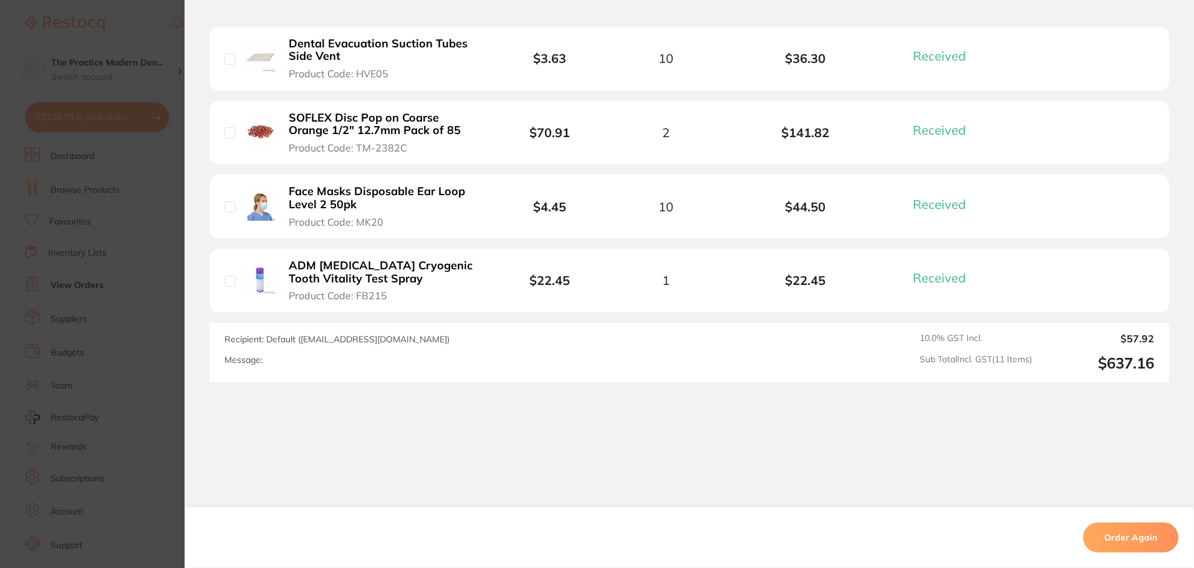
click at [98, 296] on section "Order ID: Restocq- 86208 Order Information 11 Received Completed Order Order Da…" at bounding box center [597, 284] width 1194 height 568
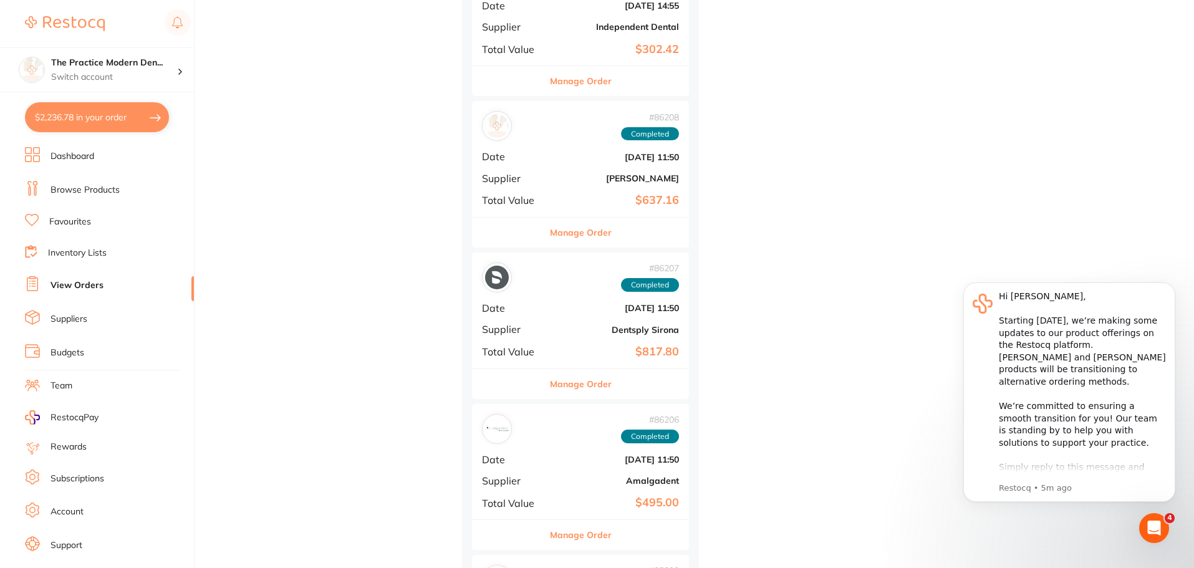
click at [131, 117] on button "$2,236.78 in your order" at bounding box center [97, 117] width 144 height 30
checkbox input "true"
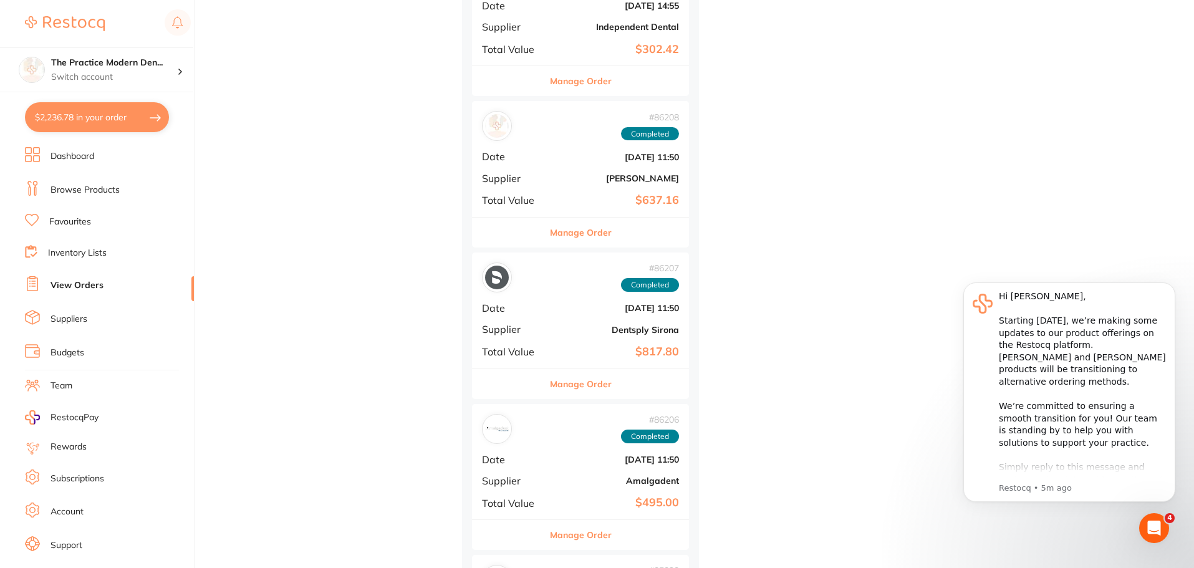
checkbox input "true"
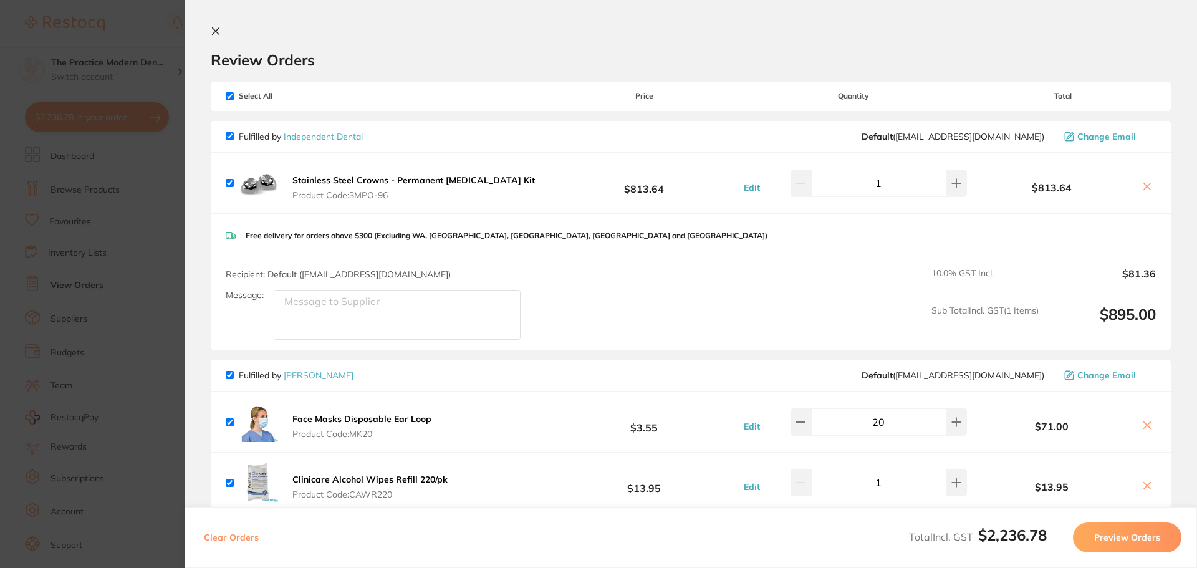
click at [225, 97] on div "Select All Price Quantity Total" at bounding box center [691, 96] width 960 height 29
click at [231, 97] on input "checkbox" at bounding box center [230, 96] width 8 height 8
checkbox input "false"
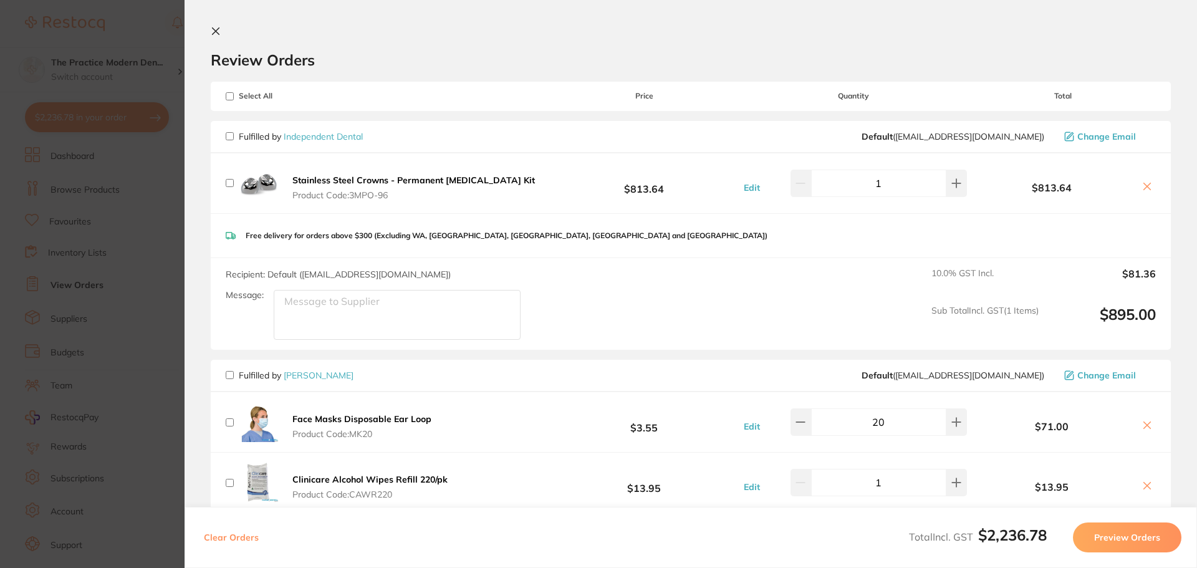
checkbox input "false"
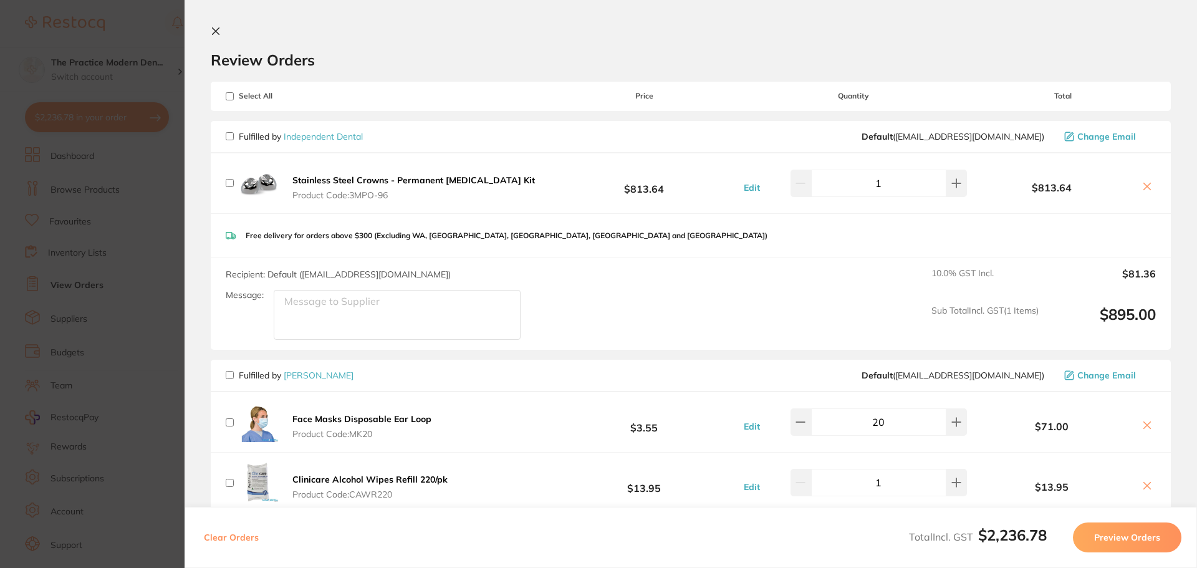
checkbox input "false"
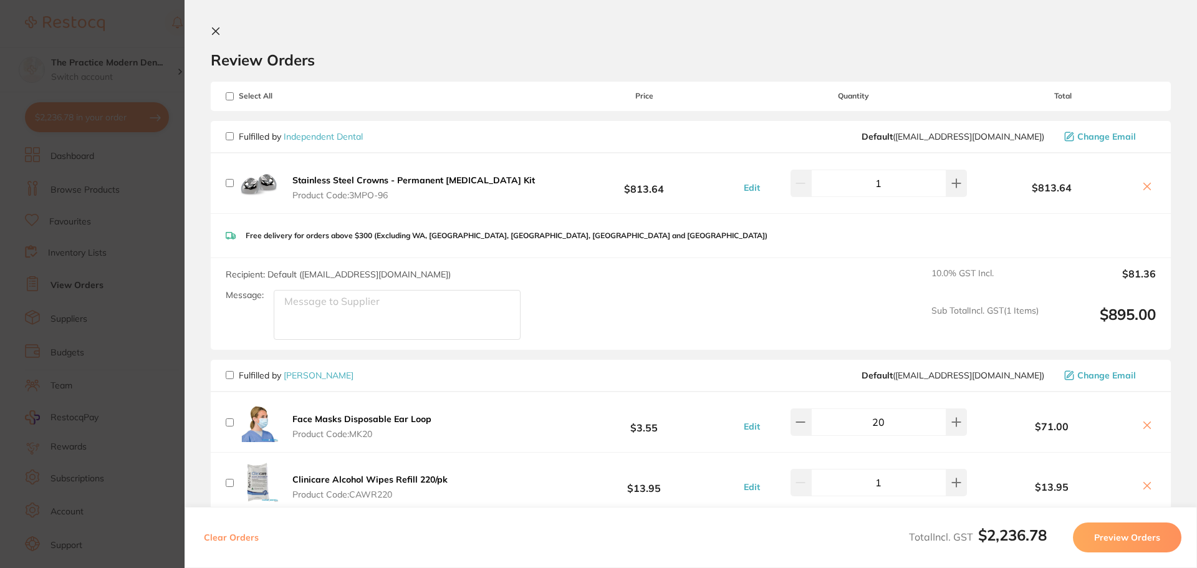
checkbox input "false"
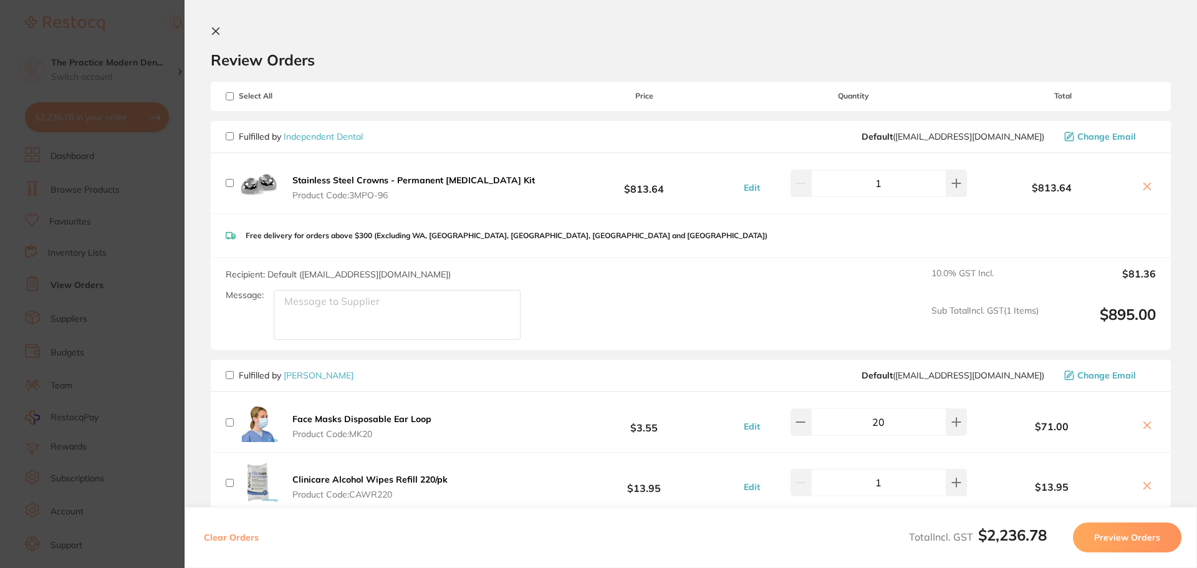
checkbox input "false"
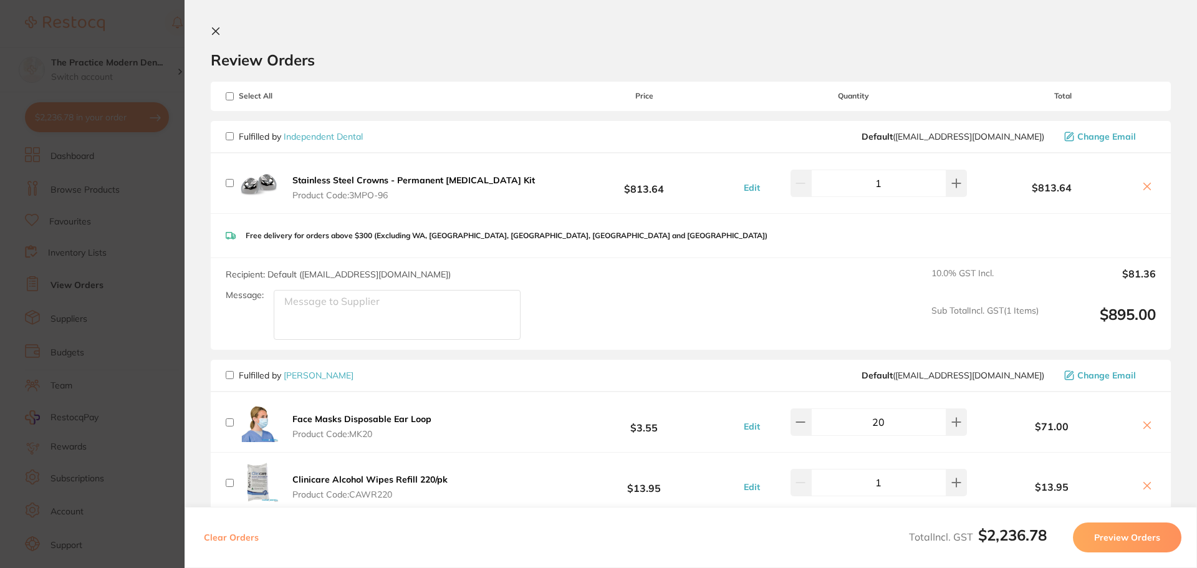
checkbox input "false"
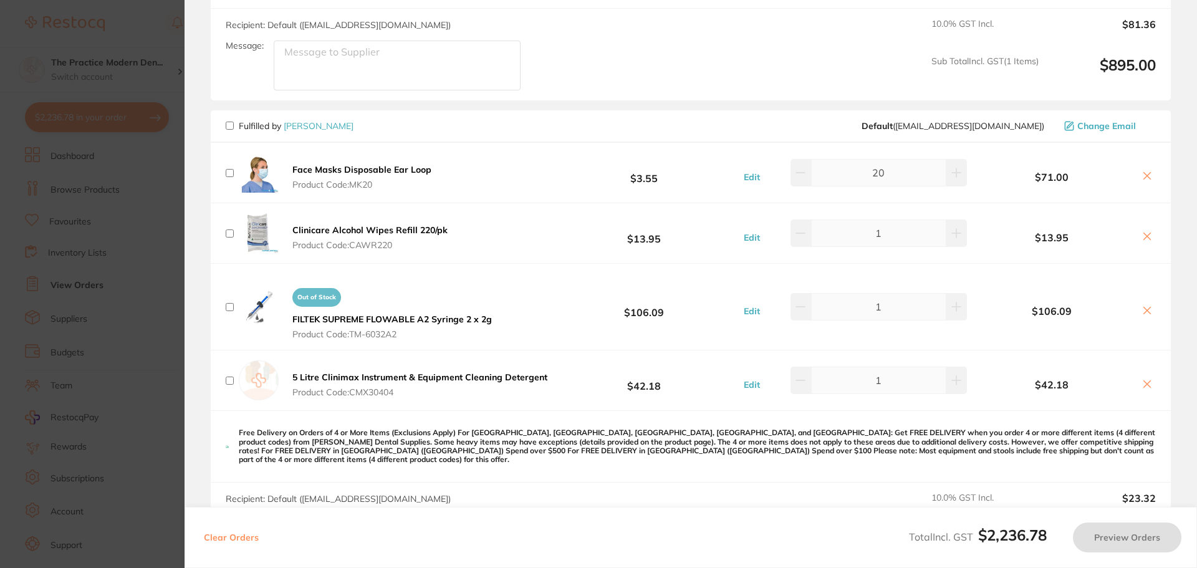
click at [231, 128] on input "checkbox" at bounding box center [230, 126] width 8 height 8
checkbox input "true"
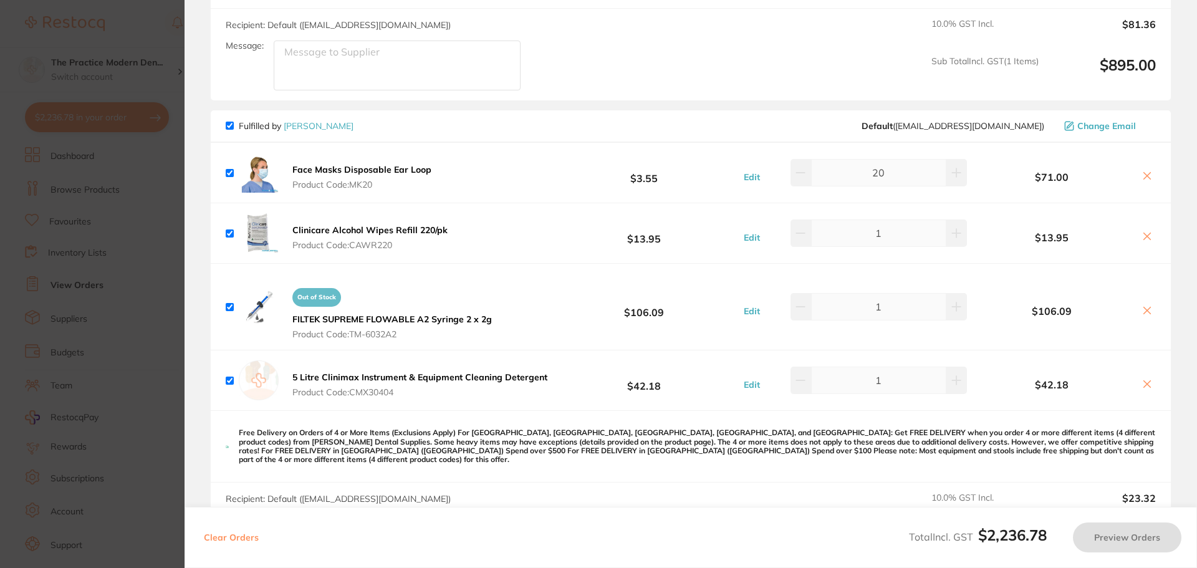
checkbox input "true"
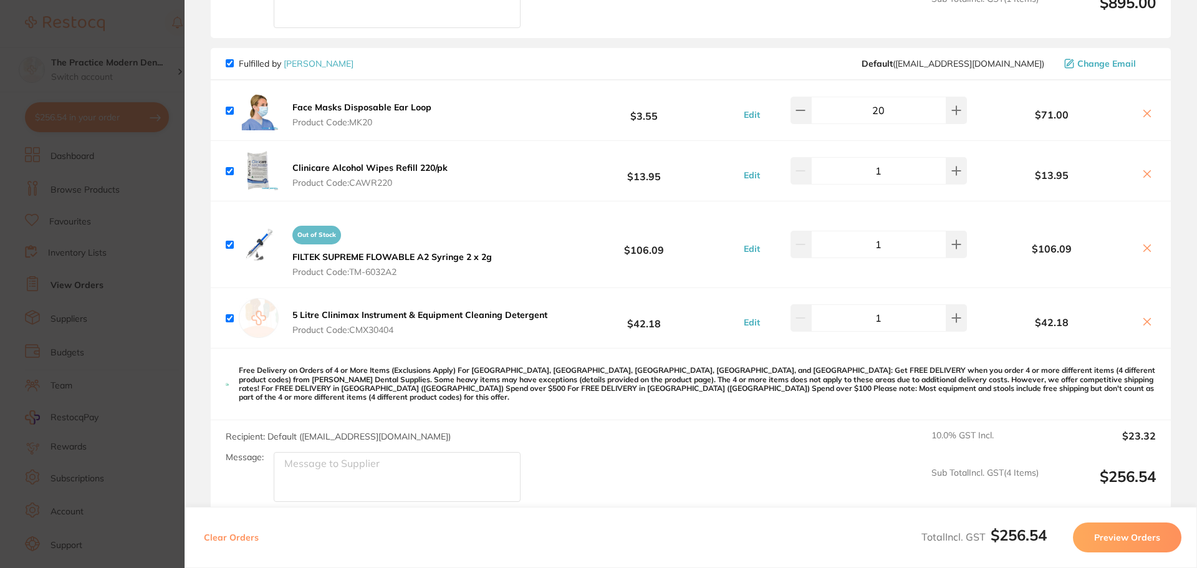
click at [1115, 521] on div "Clear Orders Total Incl. GST $256.54 Preview Orders" at bounding box center [691, 537] width 1012 height 61
click at [1117, 531] on button "Preview Orders" at bounding box center [1127, 537] width 108 height 30
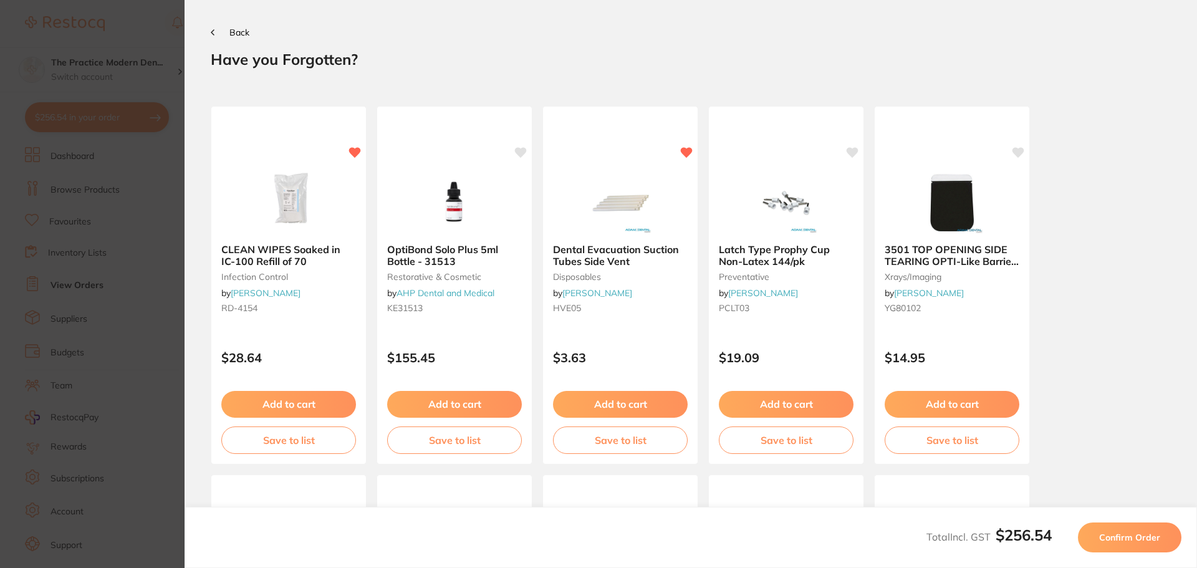
click at [1115, 537] on span "Confirm Order" at bounding box center [1129, 537] width 61 height 11
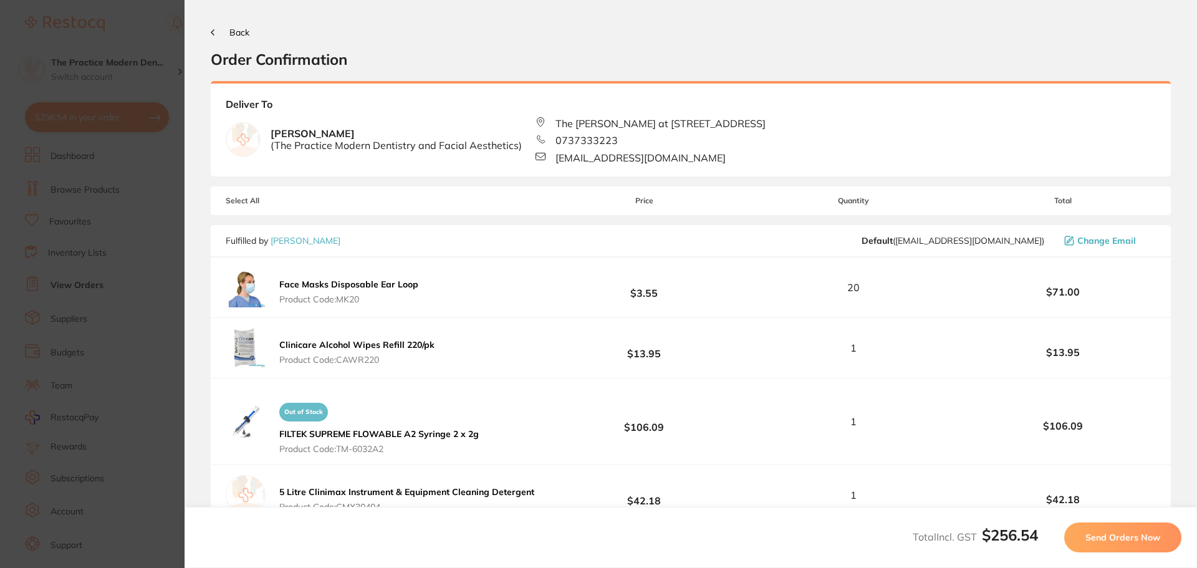
click at [1161, 542] on button "Send Orders Now" at bounding box center [1122, 537] width 117 height 30
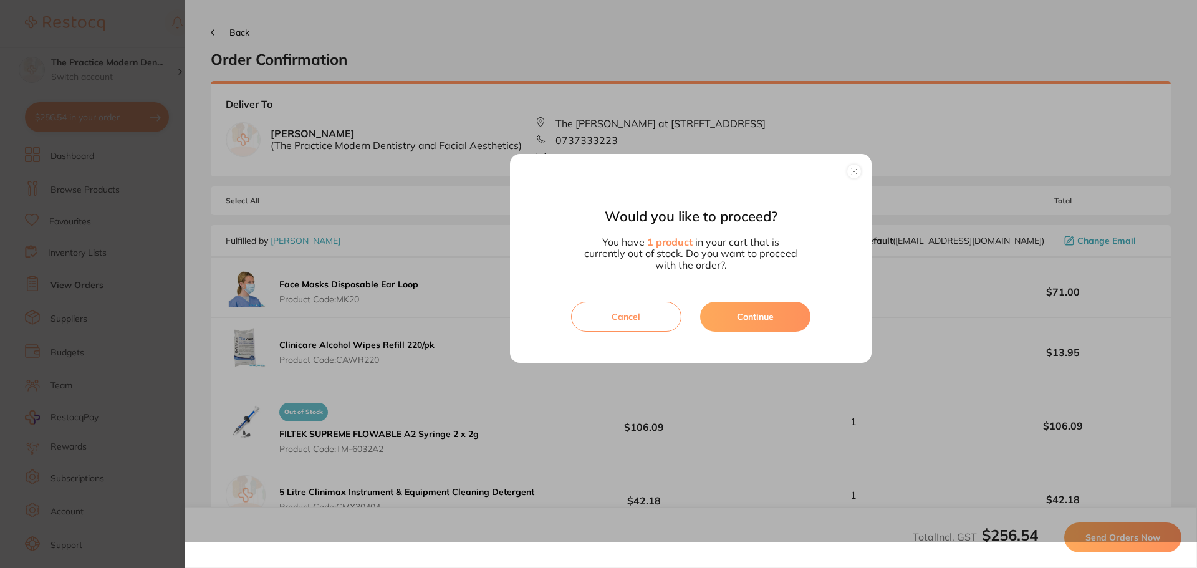
click at [732, 317] on button "Continue" at bounding box center [755, 317] width 110 height 30
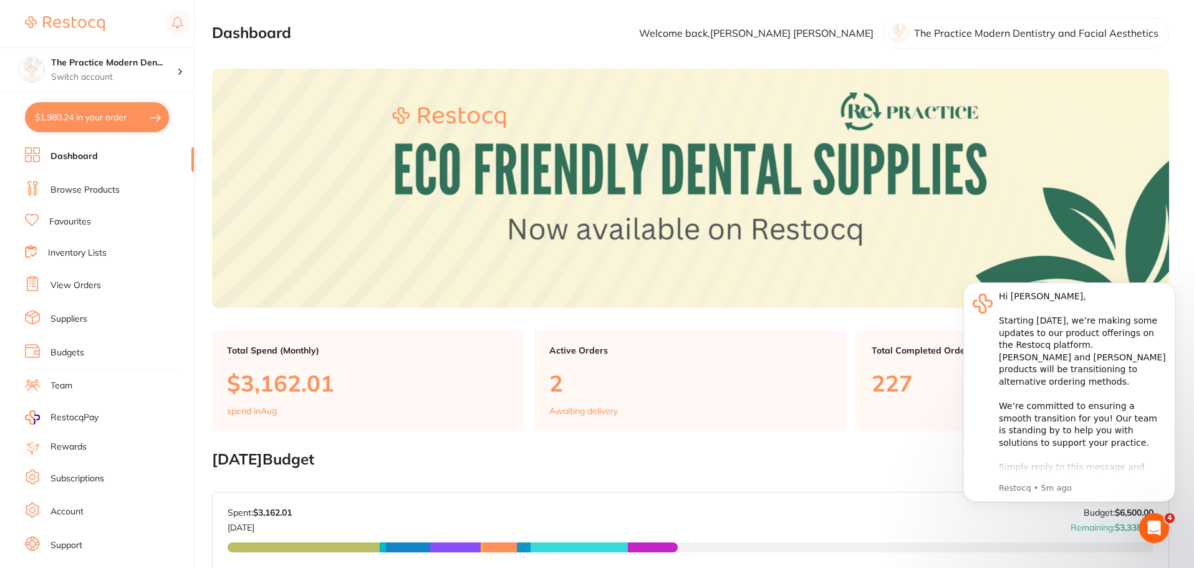
click at [837, 180] on img at bounding box center [690, 188] width 957 height 239
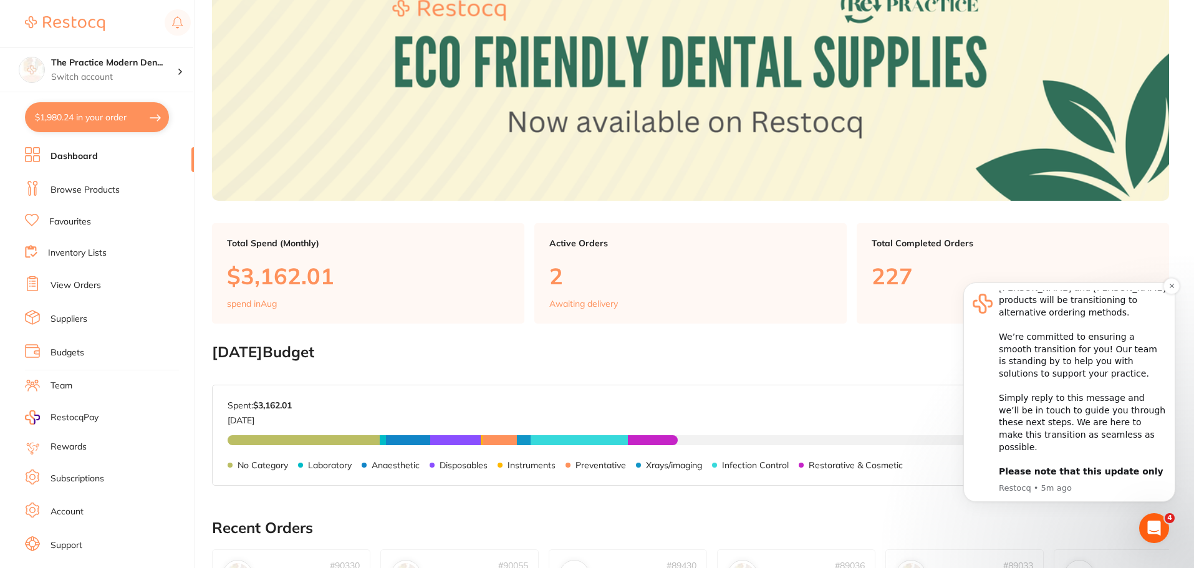
scroll to position [125, 0]
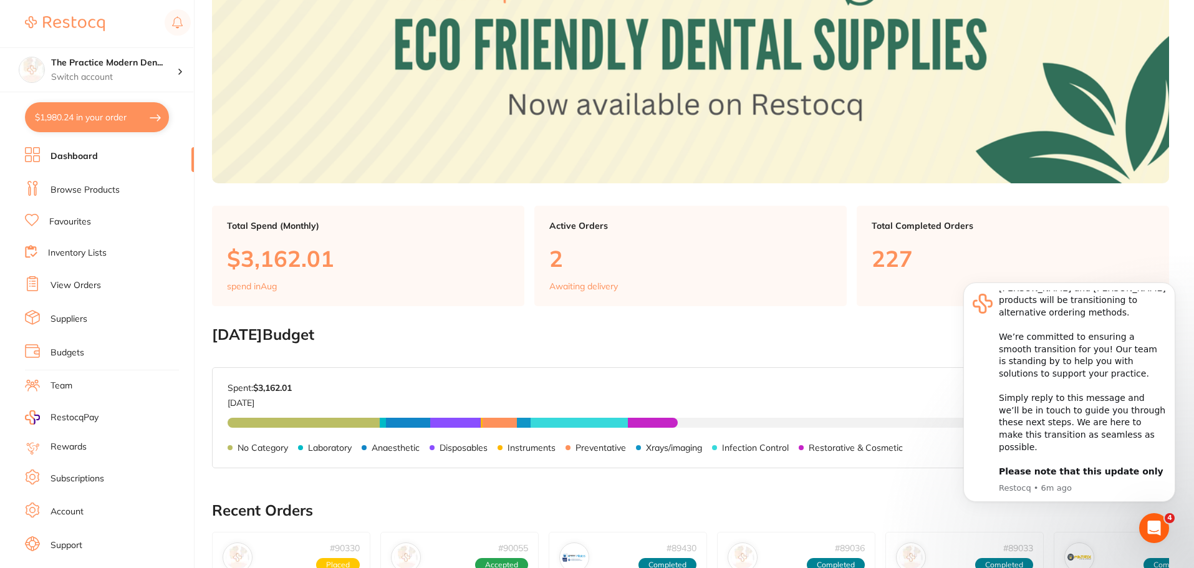
click at [92, 117] on button "$1,980.24 in your order" at bounding box center [97, 117] width 144 height 30
checkbox input "true"
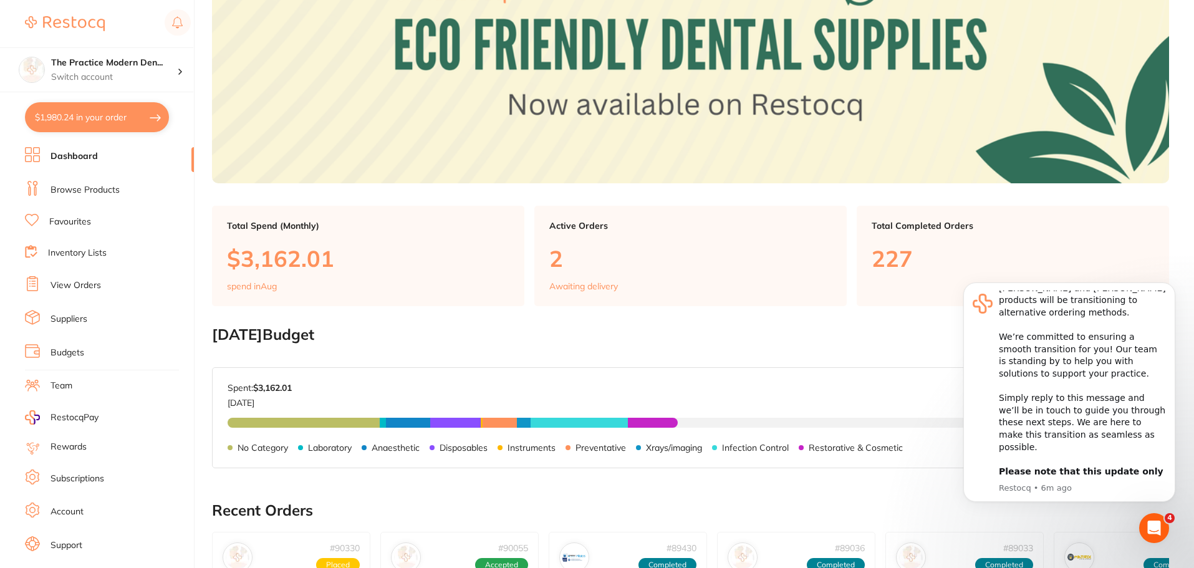
checkbox input "true"
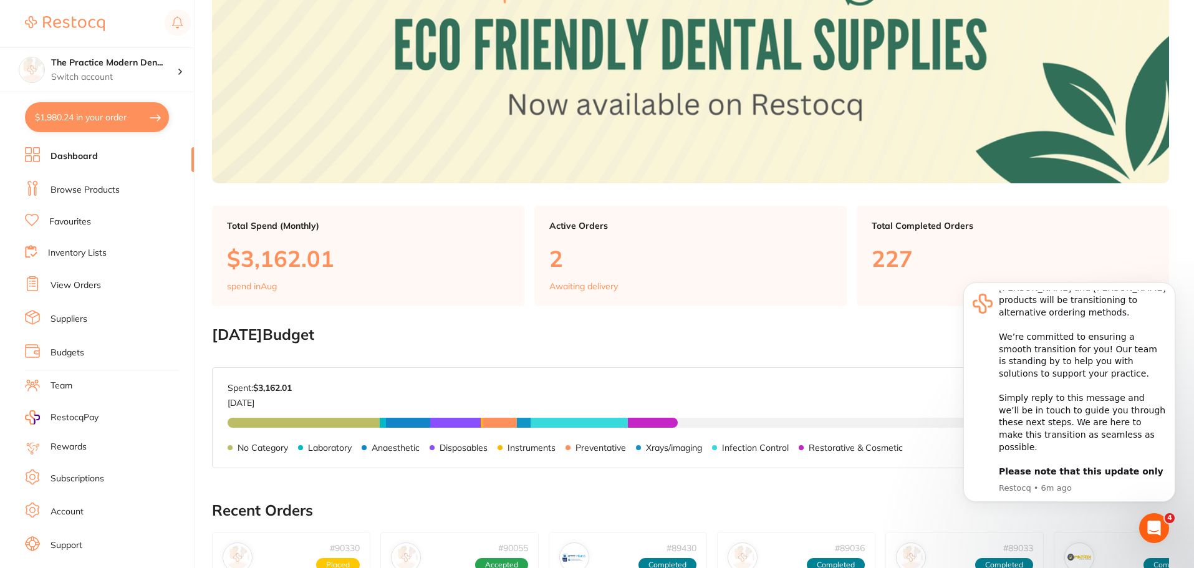
checkbox input "true"
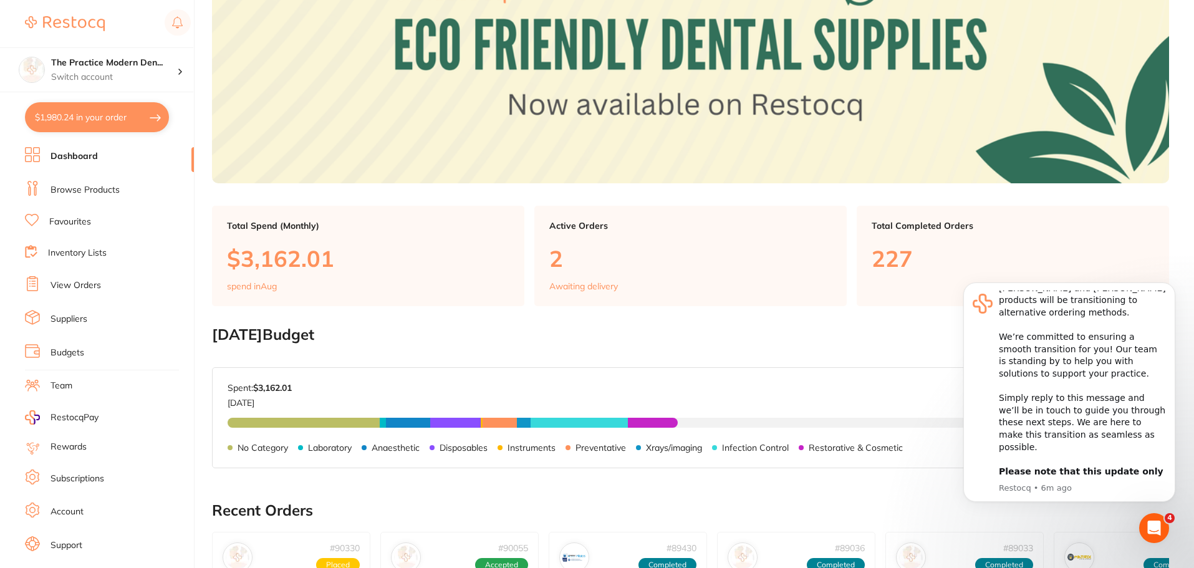
checkbox input "true"
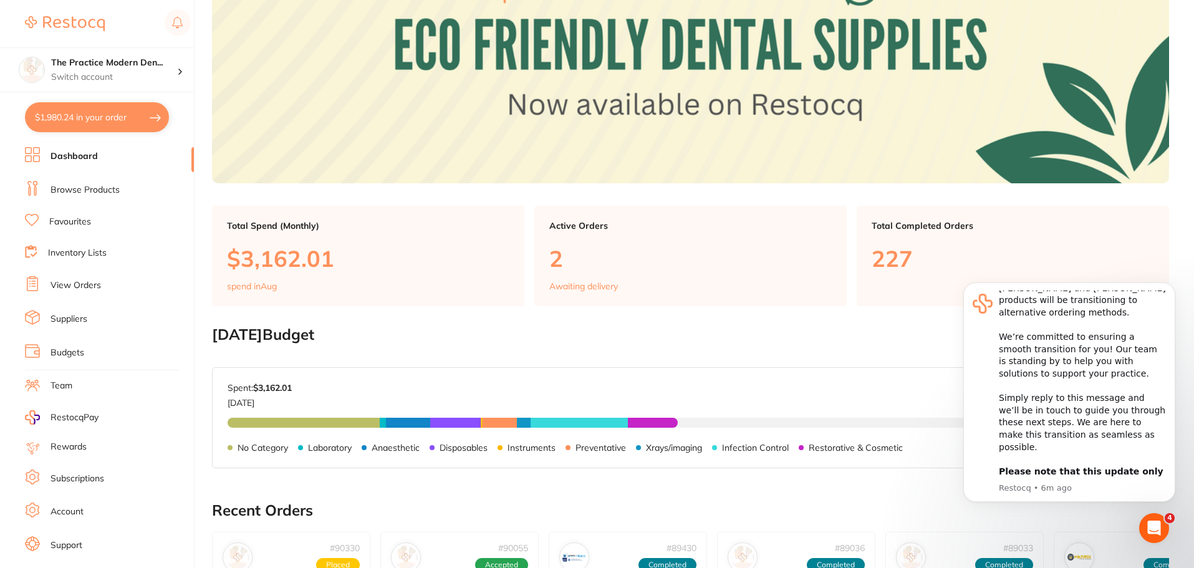
checkbox input "true"
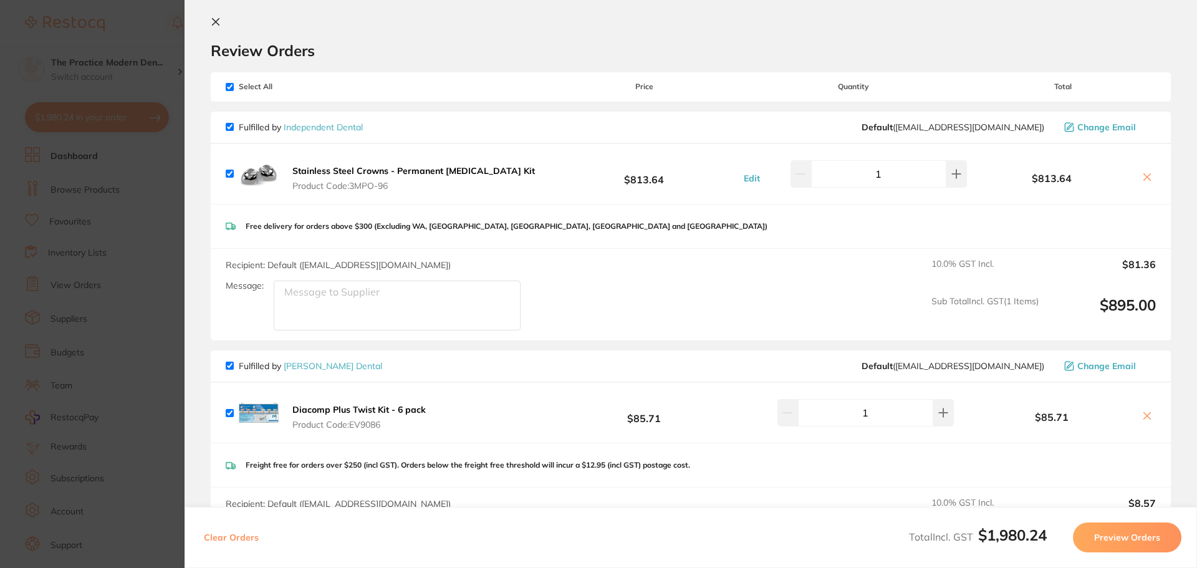
scroll to position [0, 0]
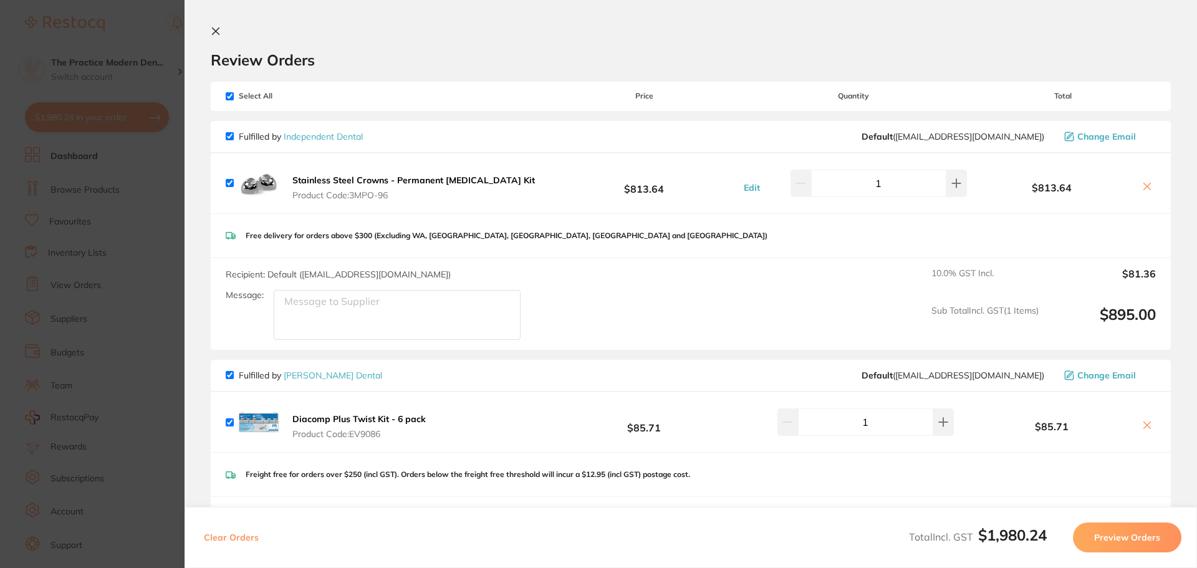
drag, startPoint x: 178, startPoint y: 266, endPoint x: 143, endPoint y: 267, distance: 34.9
click at [174, 266] on section "Update RRP Set your pre negotiated price for this item. Item Agreed RRP (excl. …" at bounding box center [598, 284] width 1197 height 568
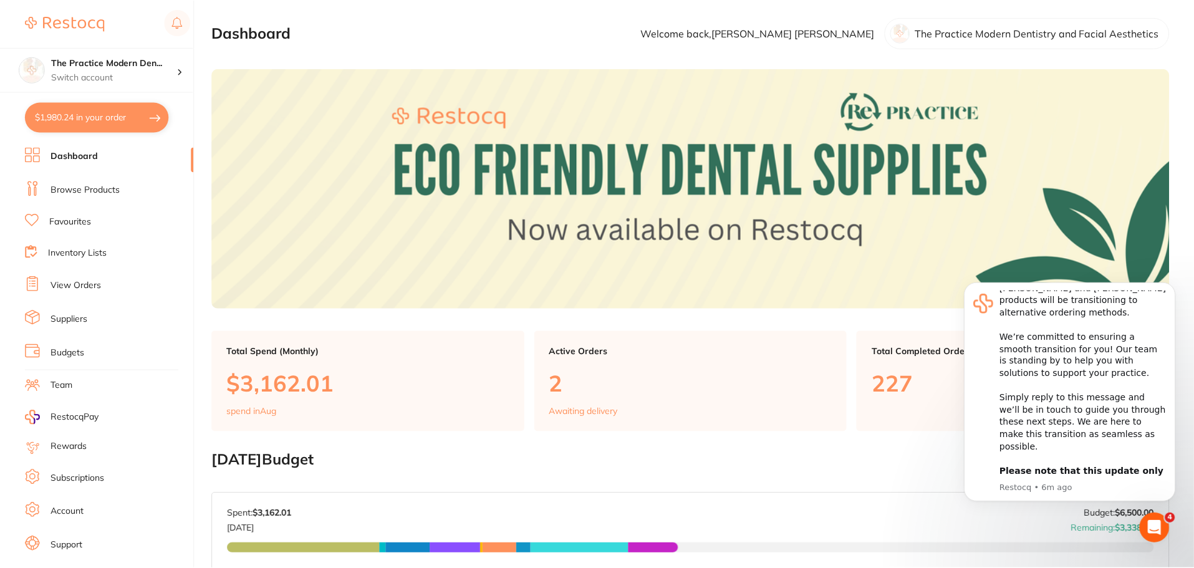
scroll to position [125, 0]
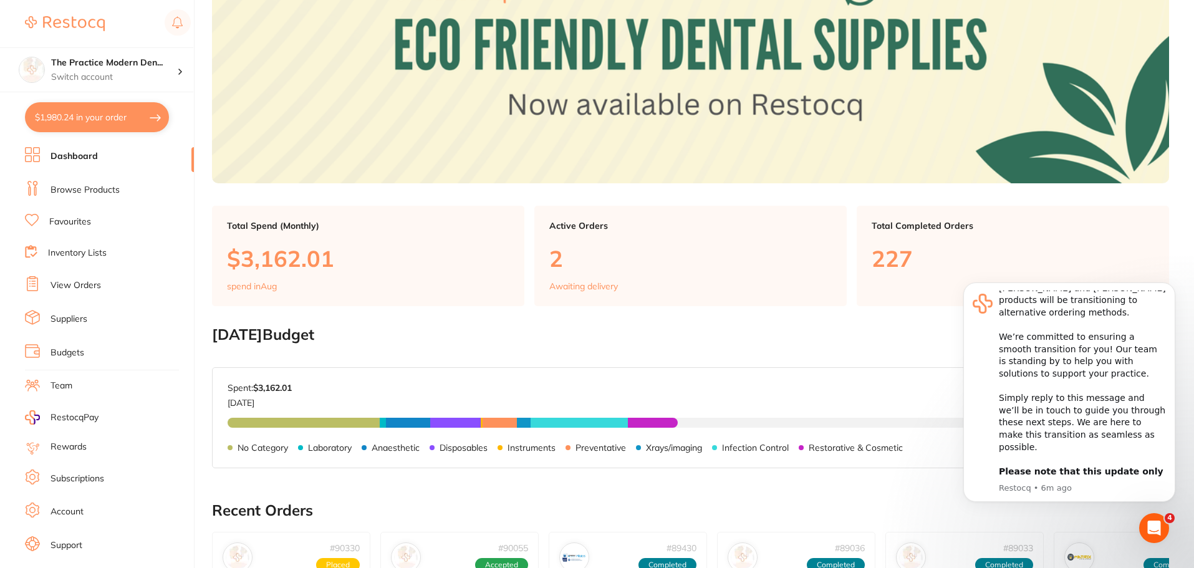
click at [84, 281] on link "View Orders" at bounding box center [75, 285] width 50 height 12
